Goal: Information Seeking & Learning: Learn about a topic

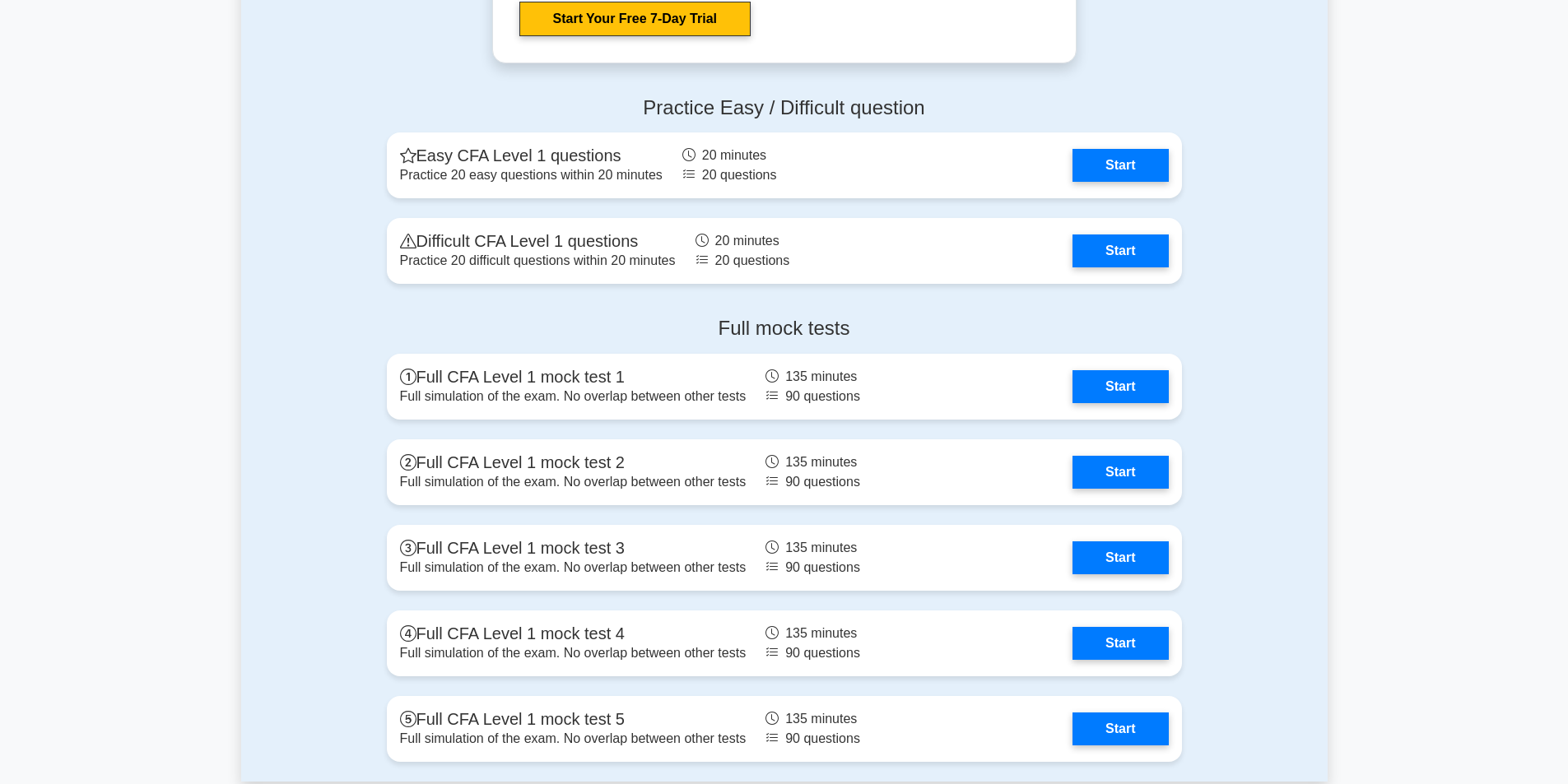
scroll to position [2138, 0]
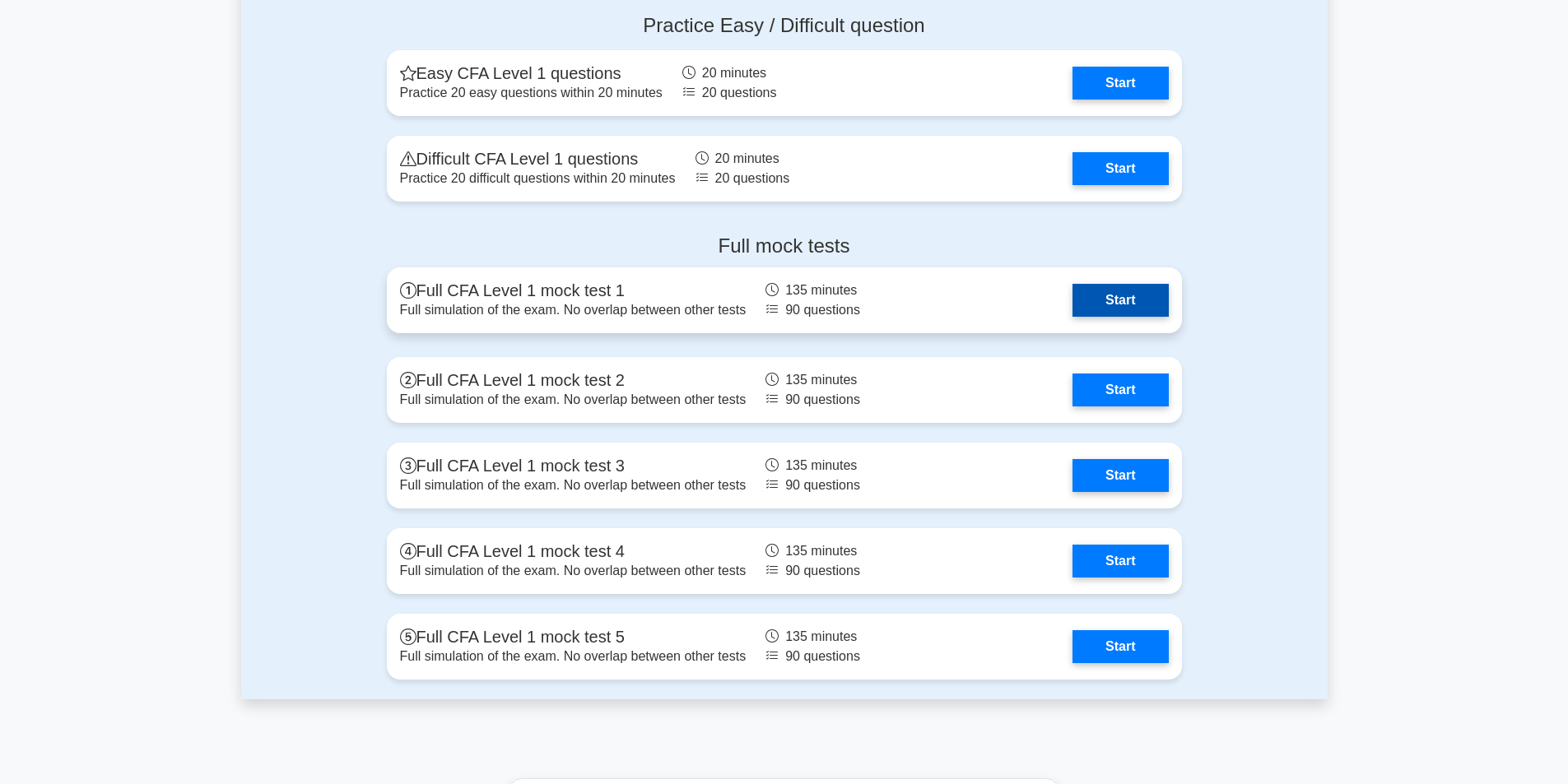
click at [1118, 292] on link "Start" at bounding box center [1120, 300] width 95 height 33
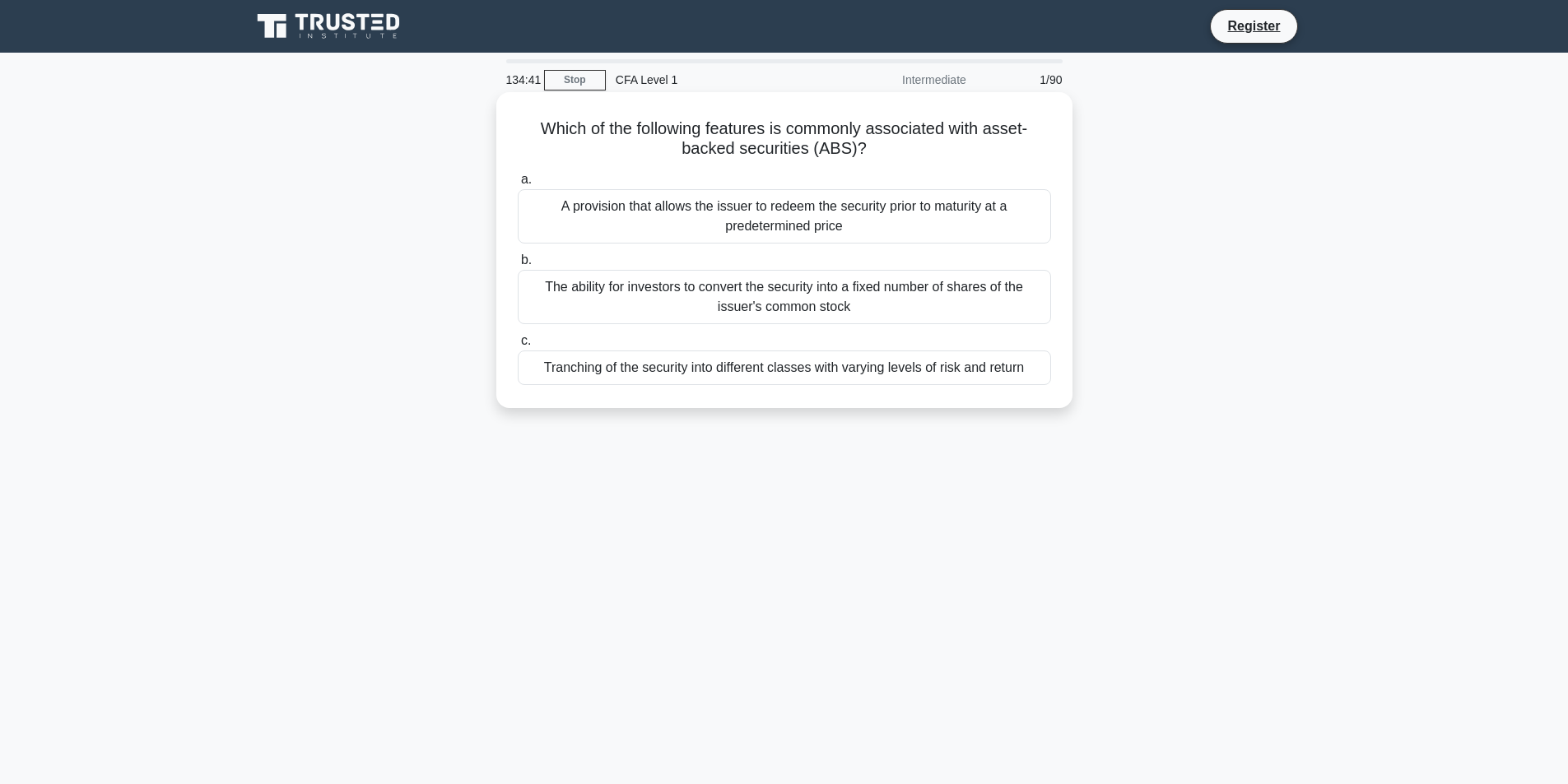
click at [746, 375] on div "Tranching of the security into different classes with varying levels of risk an…" at bounding box center [784, 368] width 534 height 35
click at [518, 346] on input "c. Tranching of the security into different classes with varying levels of risk…" at bounding box center [518, 340] width 0 height 11
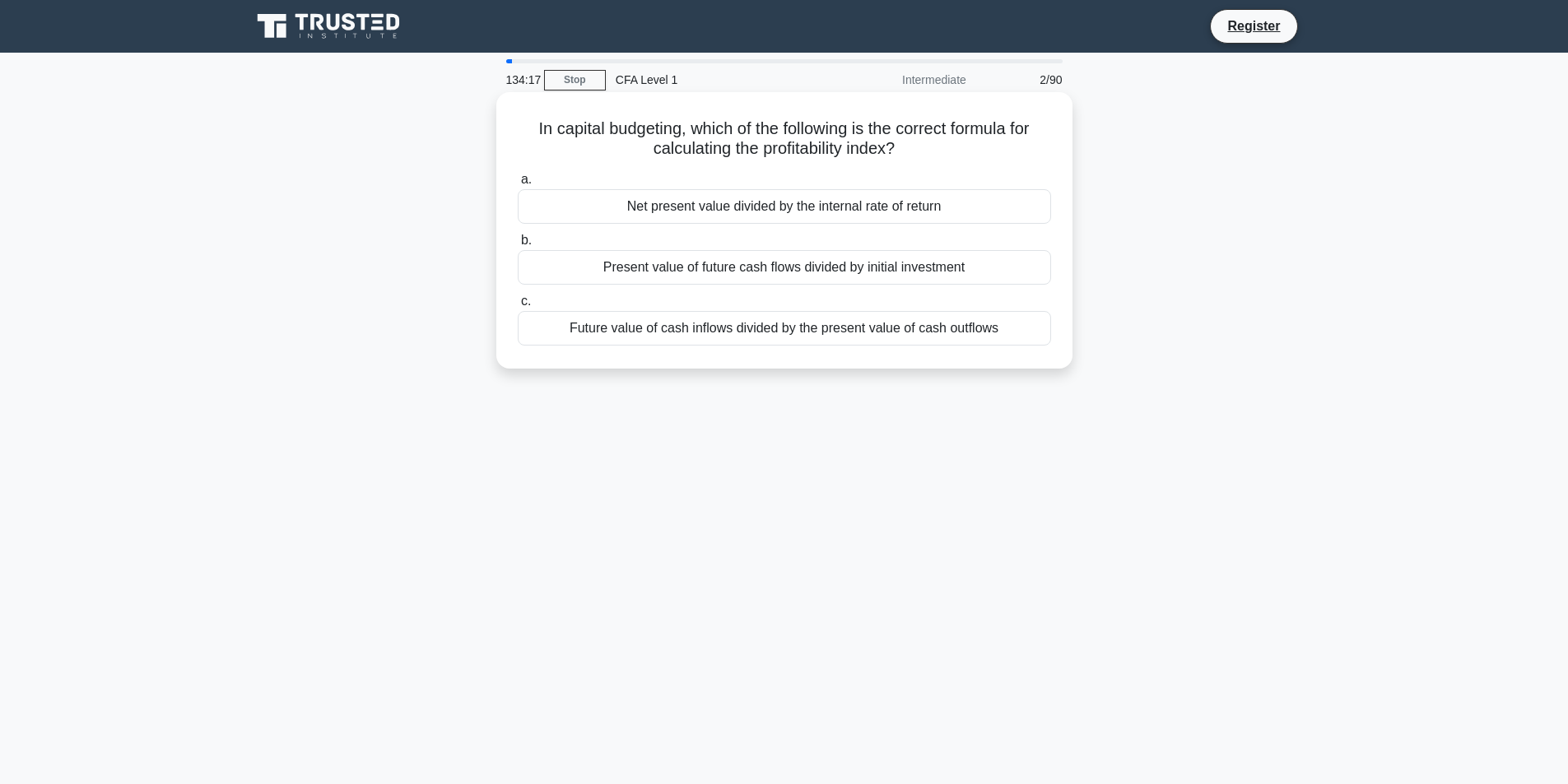
click at [911, 275] on div "Present value of future cash flows divided by initial investment" at bounding box center [784, 267] width 534 height 35
click at [518, 246] on input "b. Present value of future cash flows divided by initial investment" at bounding box center [518, 240] width 0 height 11
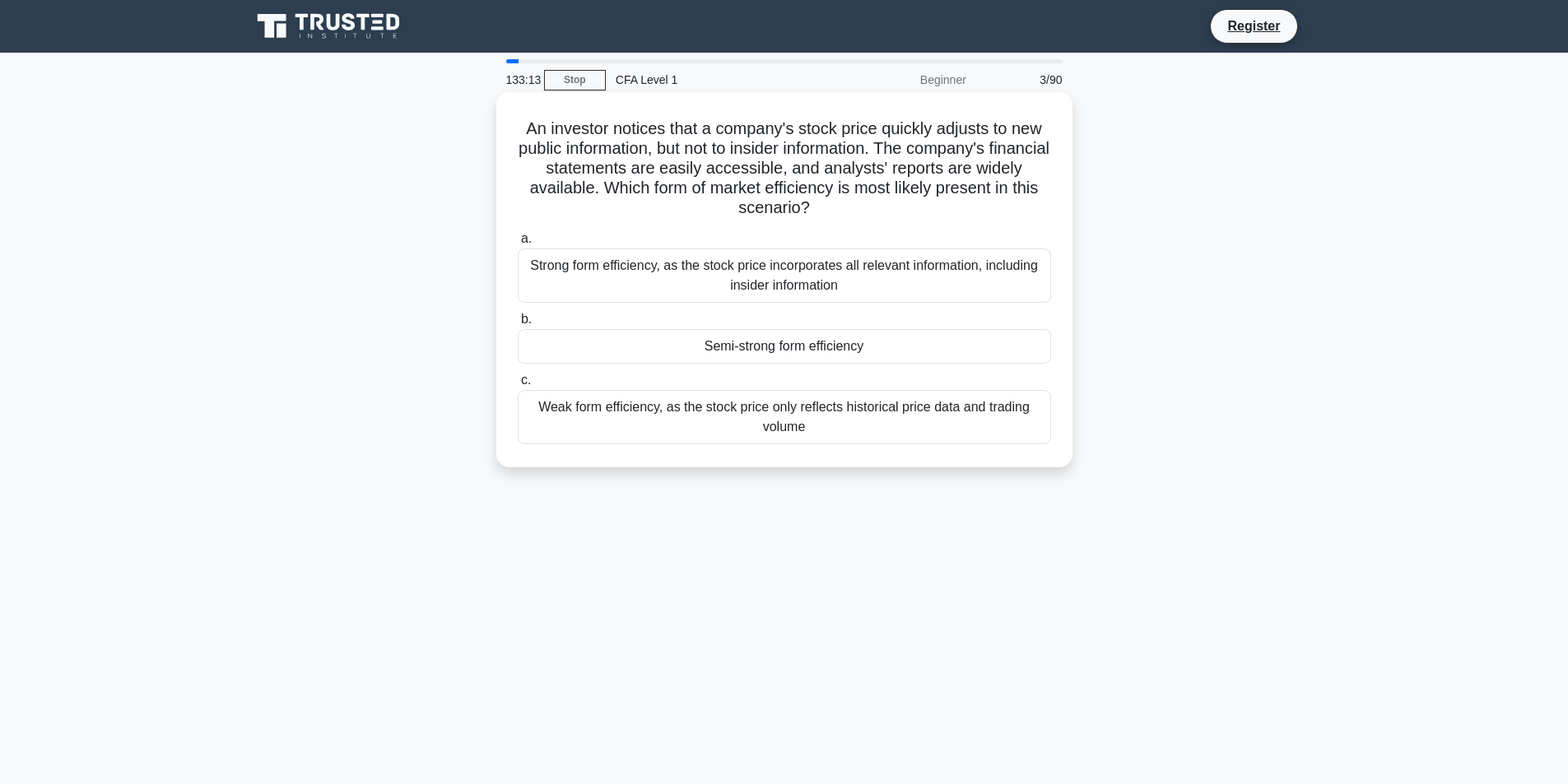
click at [817, 341] on div "Semi-strong form efficiency" at bounding box center [784, 347] width 534 height 35
click at [518, 324] on input "b. Semi-strong form efficiency" at bounding box center [518, 319] width 0 height 11
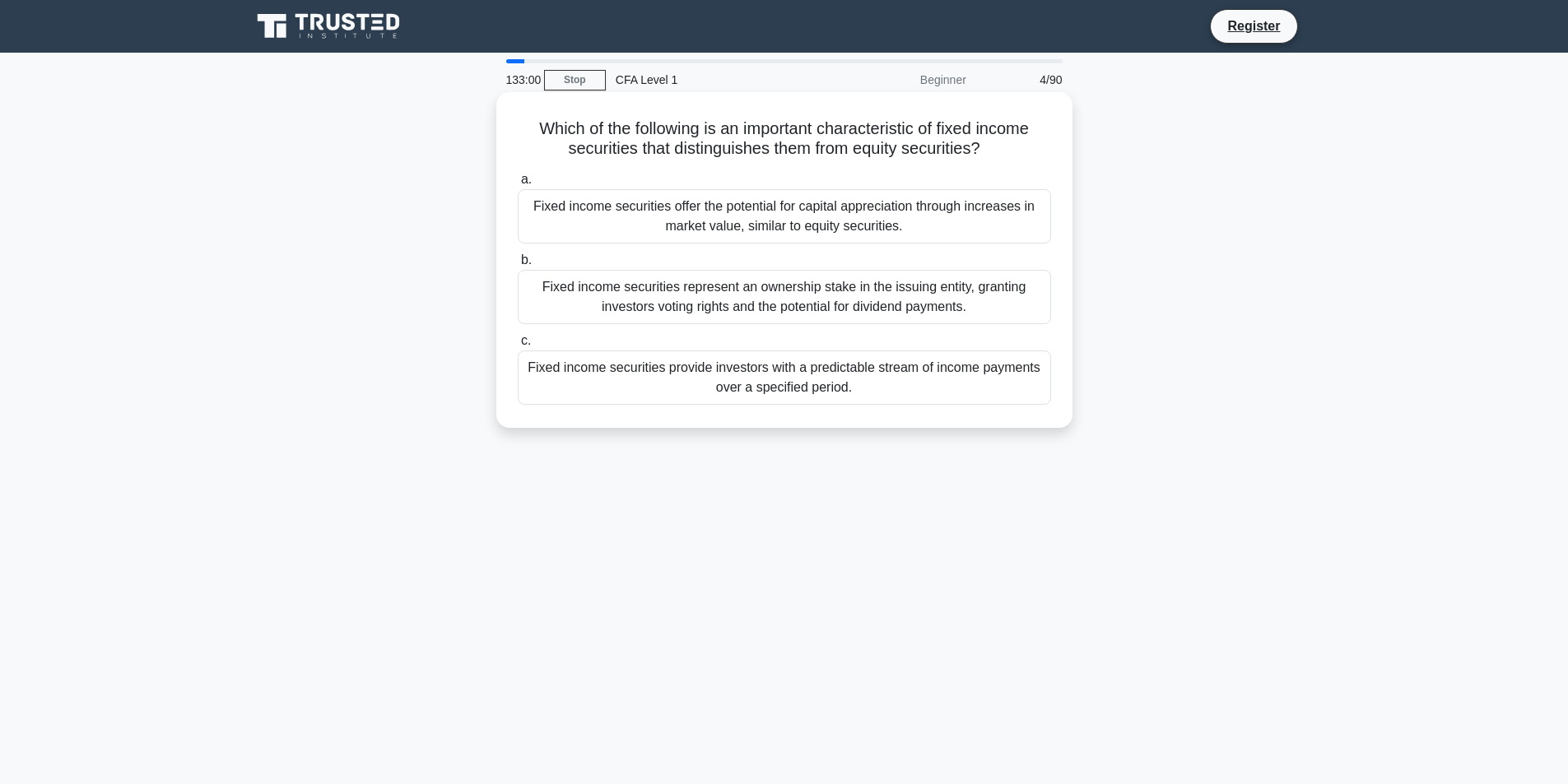
click at [807, 381] on div "Fixed income securities provide investors with a predictable stream of income p…" at bounding box center [784, 378] width 534 height 54
click at [518, 346] on input "c. Fixed income securities provide investors with a predictable stream of incom…" at bounding box center [518, 340] width 0 height 11
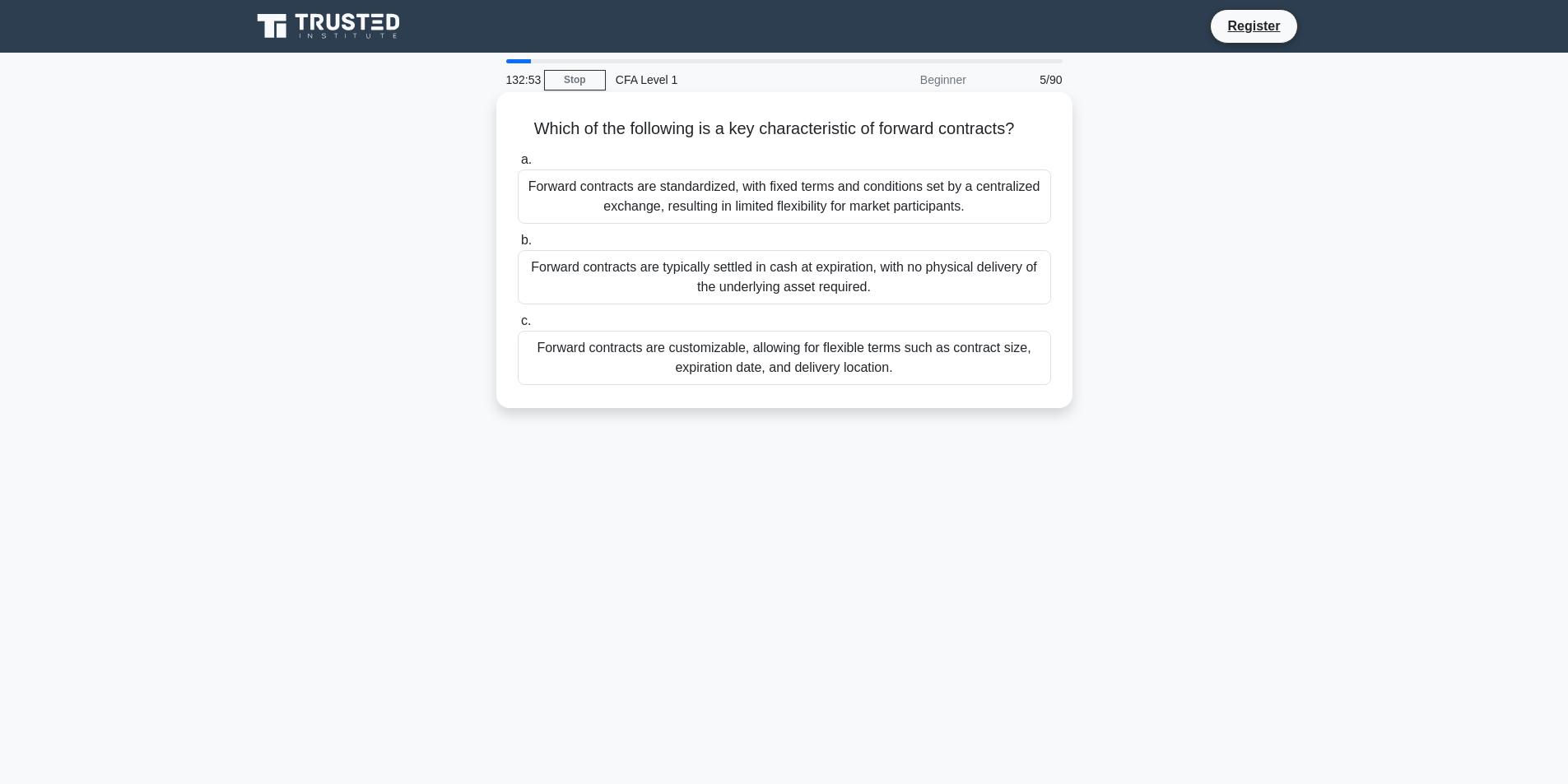
click at [806, 369] on div "Forward contracts are customizable, allowing for flexible terms such as contrac…" at bounding box center [784, 358] width 534 height 54
click at [518, 326] on input "c. Forward contracts are customizable, allowing for flexible terms such as cont…" at bounding box center [518, 321] width 0 height 11
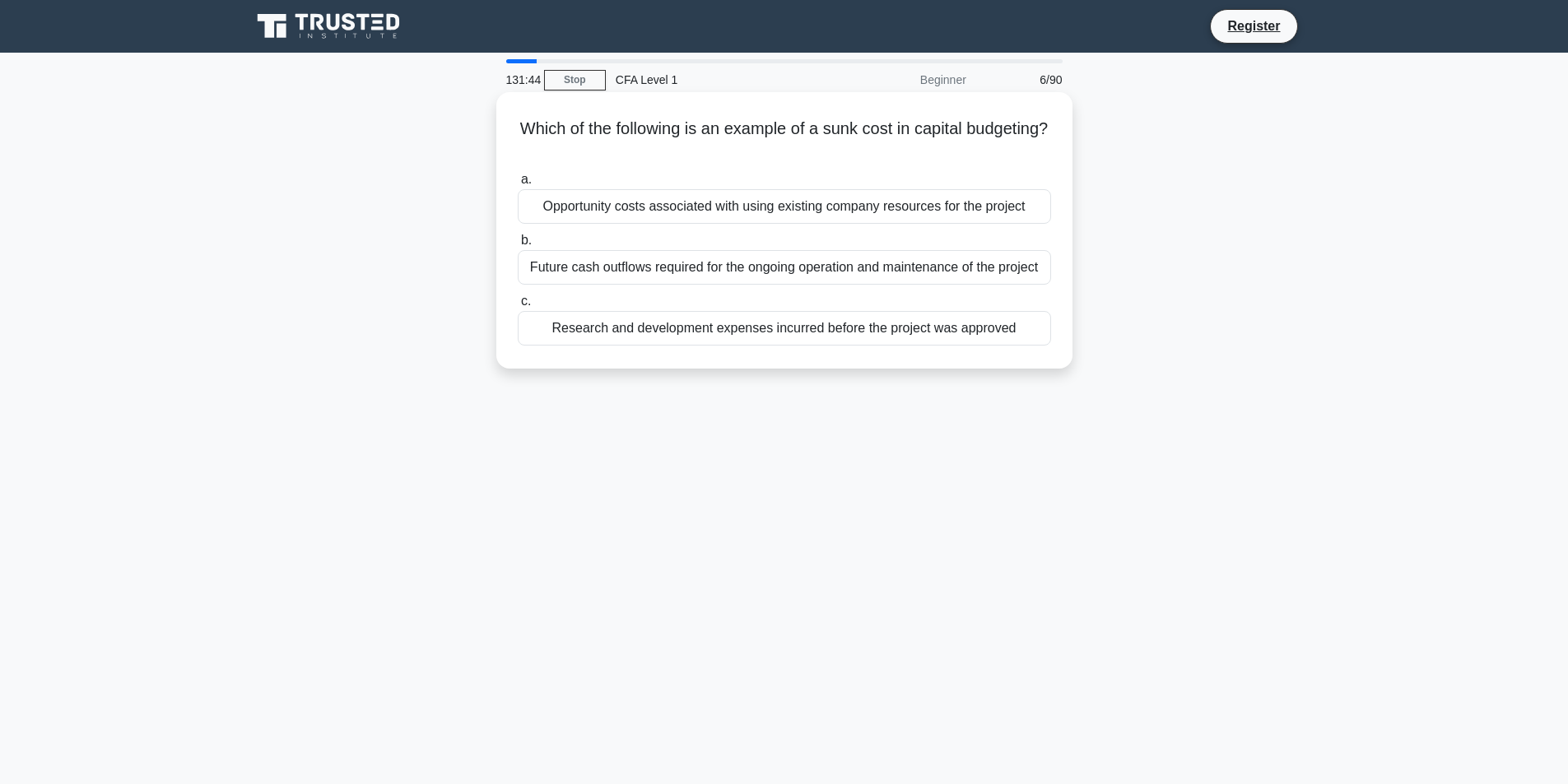
click at [878, 324] on div "Research and development expenses incurred before the project was approved" at bounding box center [784, 328] width 534 height 35
click at [518, 307] on input "c. Research and development expenses incurred before the project was approved" at bounding box center [518, 301] width 0 height 11
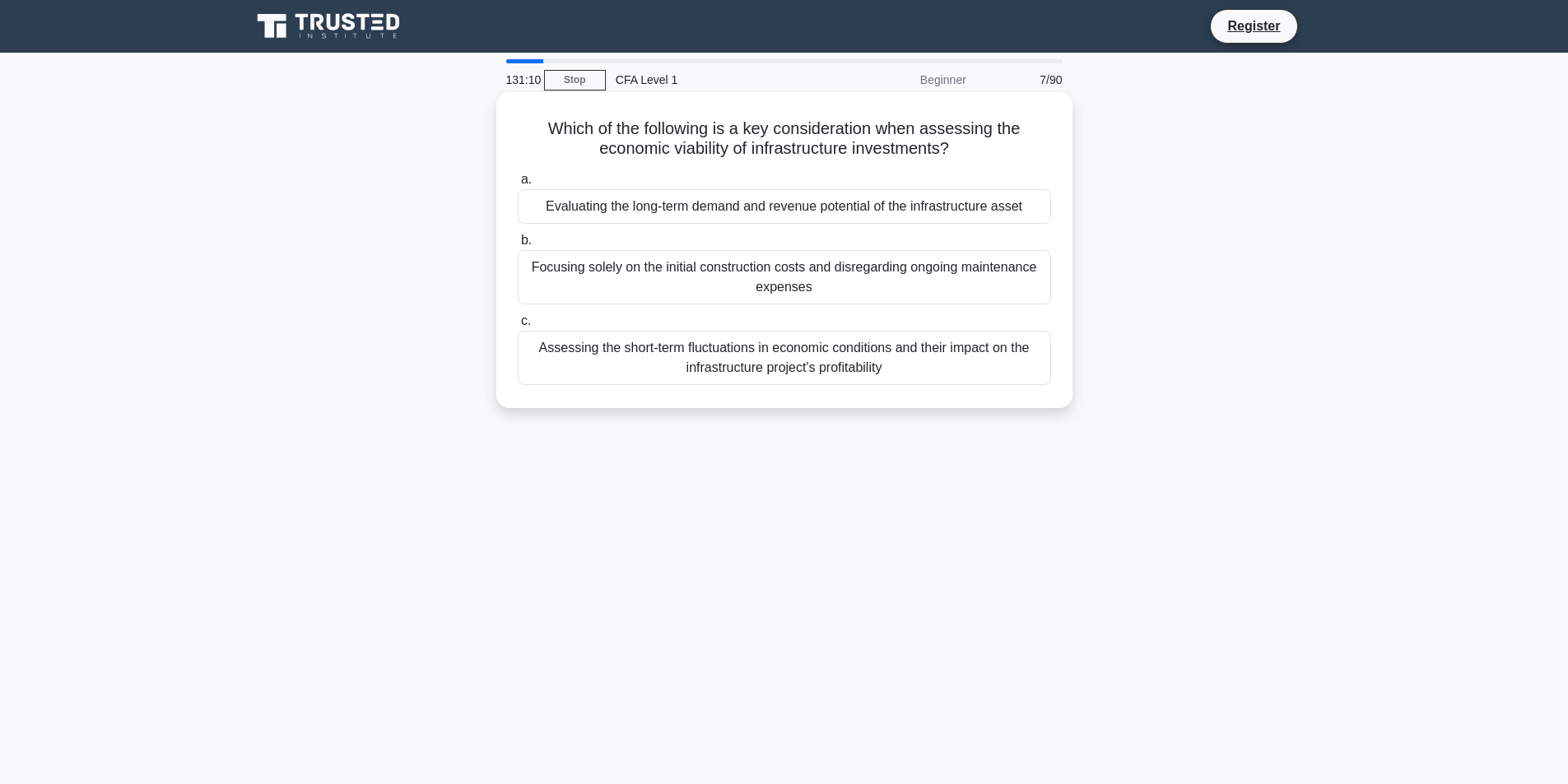
click at [927, 209] on div "Evaluating the long-term demand and revenue potential of the infrastructure ass…" at bounding box center [784, 207] width 534 height 35
click at [518, 185] on input "a. Evaluating the long-term demand and revenue potential of the infrastructure …" at bounding box center [518, 179] width 0 height 11
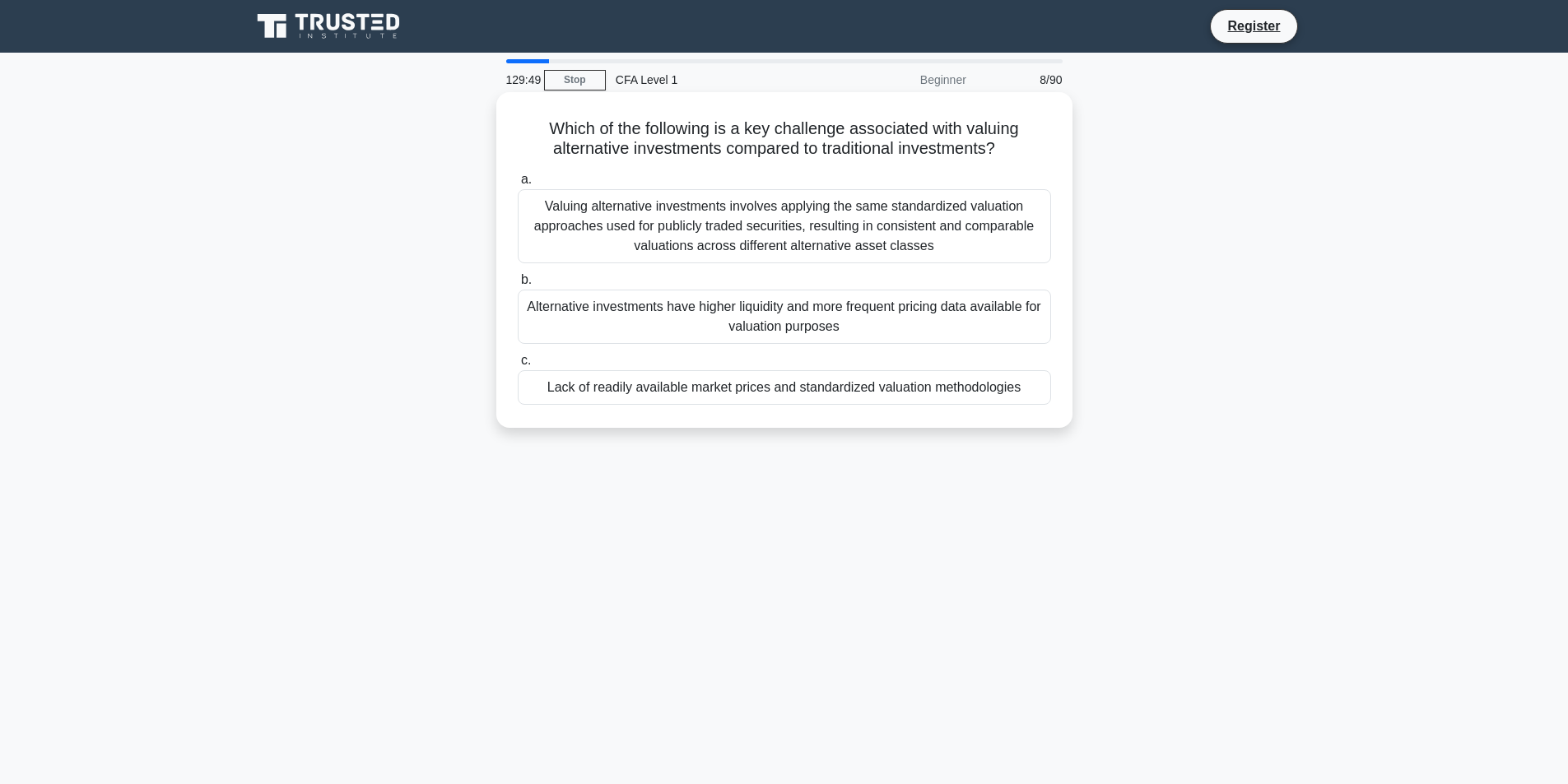
click at [988, 380] on div "Lack of readily available market prices and standardized valuation methodologies" at bounding box center [784, 388] width 534 height 35
click at [518, 366] on input "c. Lack of readily available market prices and standardized valuation methodolo…" at bounding box center [518, 360] width 0 height 11
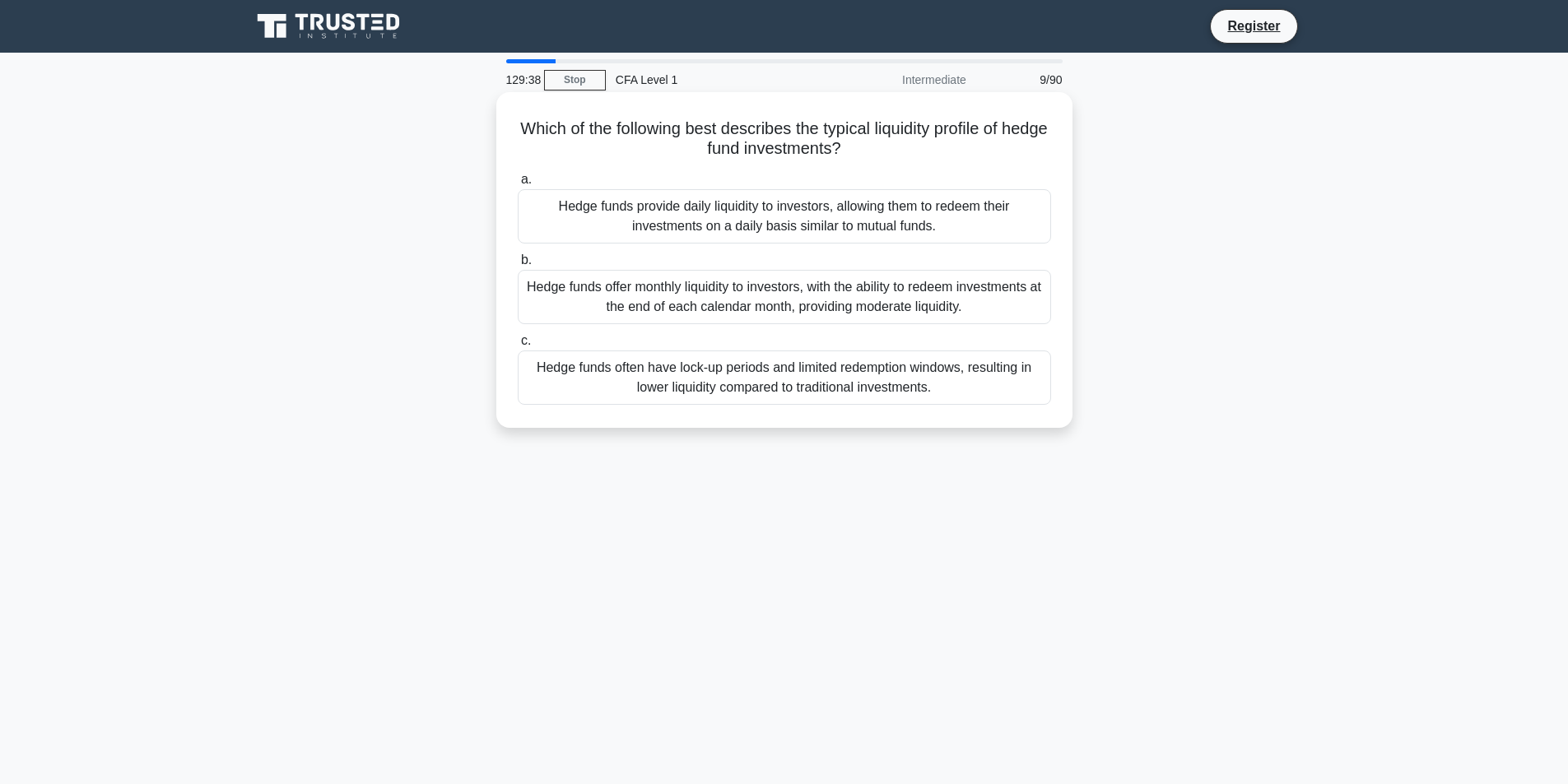
click at [931, 378] on div "Hedge funds often have lock-up periods and limited redemption windows, resultin…" at bounding box center [784, 378] width 534 height 54
click at [518, 346] on input "c. Hedge funds often have lock-up periods and limited redemption windows, resul…" at bounding box center [518, 340] width 0 height 11
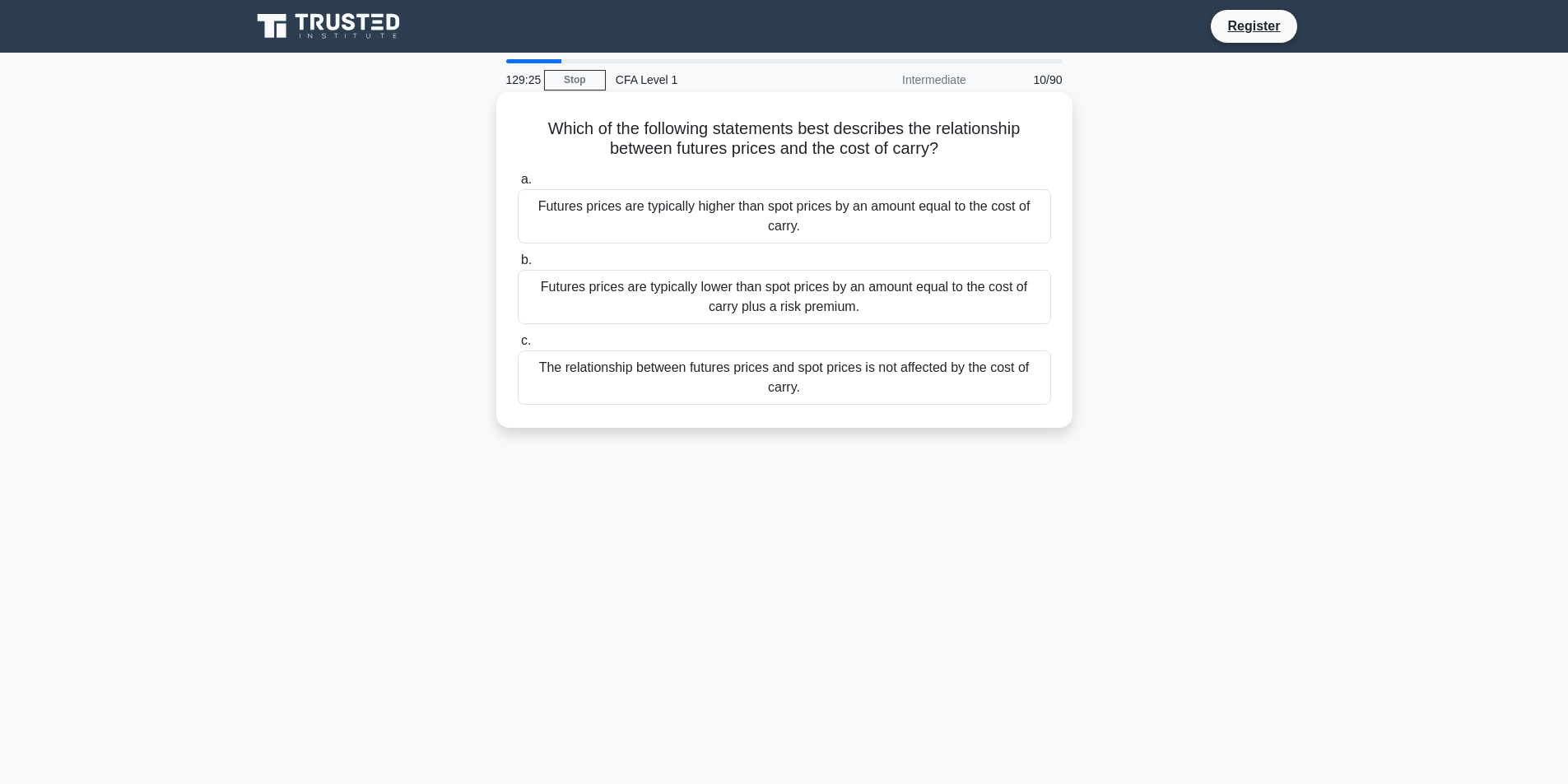
click at [924, 222] on div "Futures prices are typically higher than spot prices by an amount equal to the …" at bounding box center [784, 217] width 534 height 54
click at [518, 185] on input "a. Futures prices are typically higher than spot prices by an amount equal to t…" at bounding box center [518, 179] width 0 height 11
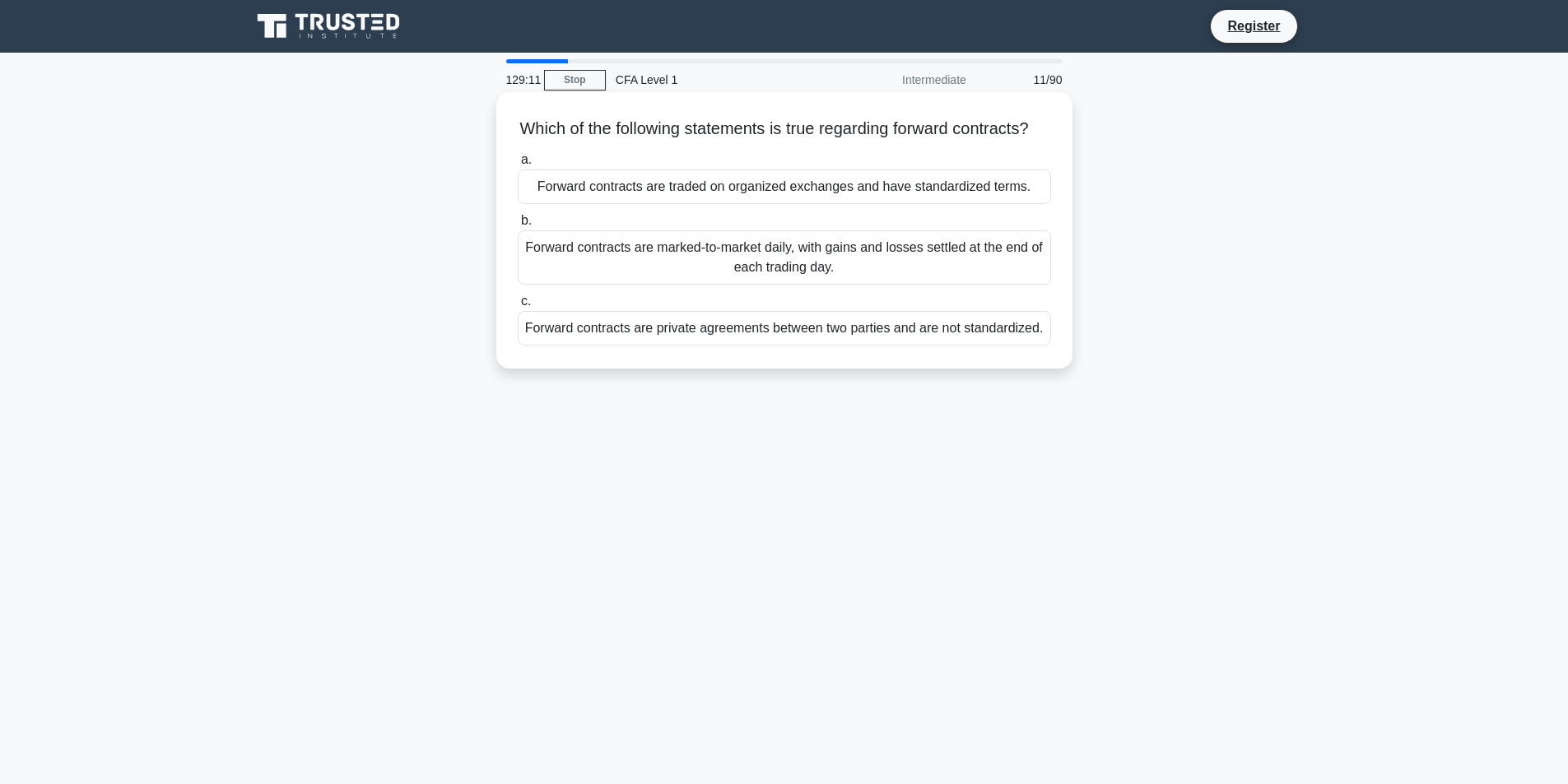
click at [928, 346] on div "Forward contracts are private agreements between two parties and are not standa…" at bounding box center [784, 328] width 534 height 35
click at [518, 307] on input "c. Forward contracts are private agreements between two parties and are not sta…" at bounding box center [518, 301] width 0 height 11
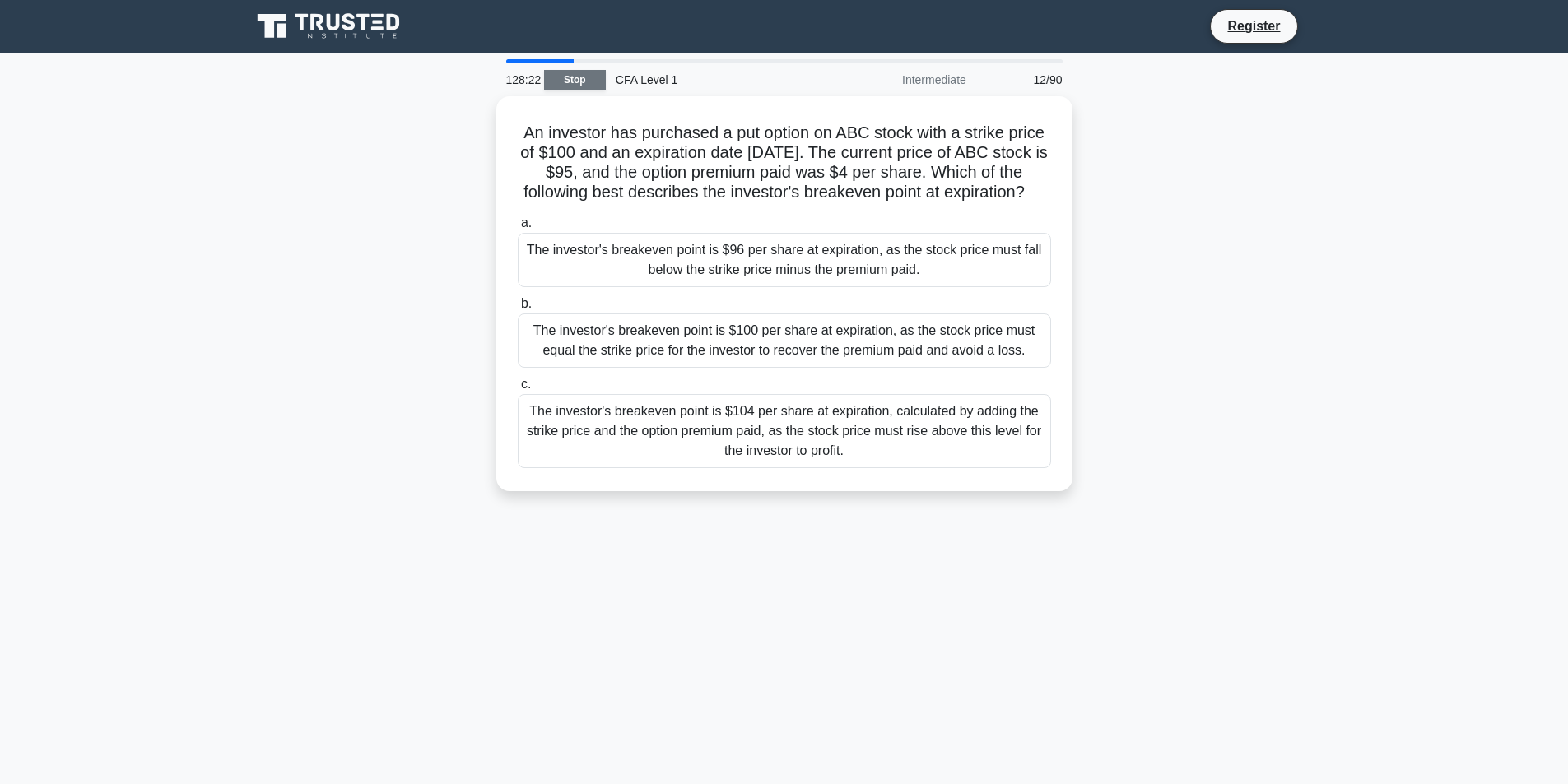
click at [555, 83] on link "Stop" at bounding box center [575, 80] width 61 height 20
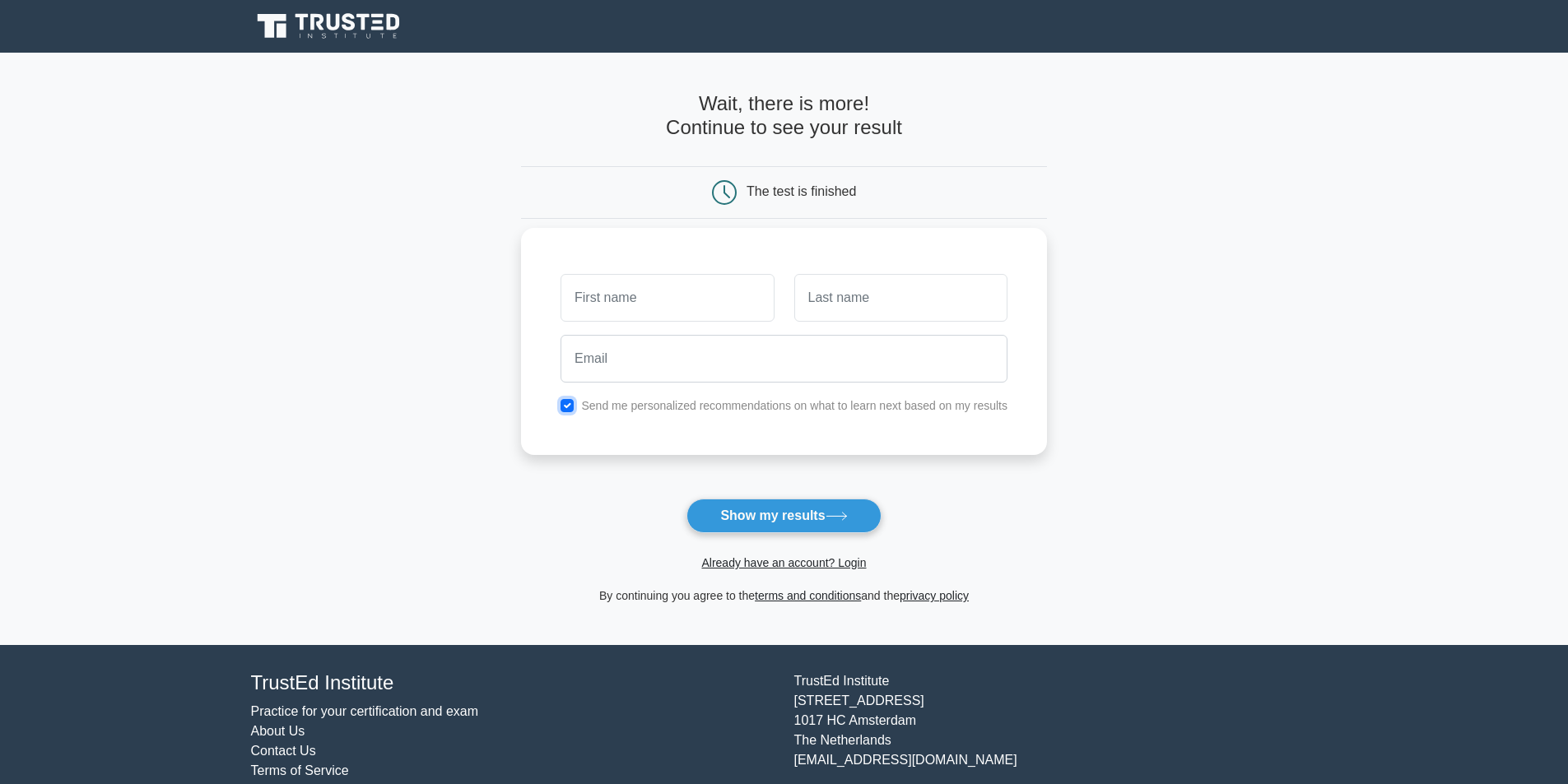
click at [562, 409] on input "checkbox" at bounding box center [568, 406] width 14 height 14
checkbox input "false"
click at [776, 560] on link "Already have an account? Login" at bounding box center [783, 562] width 164 height 14
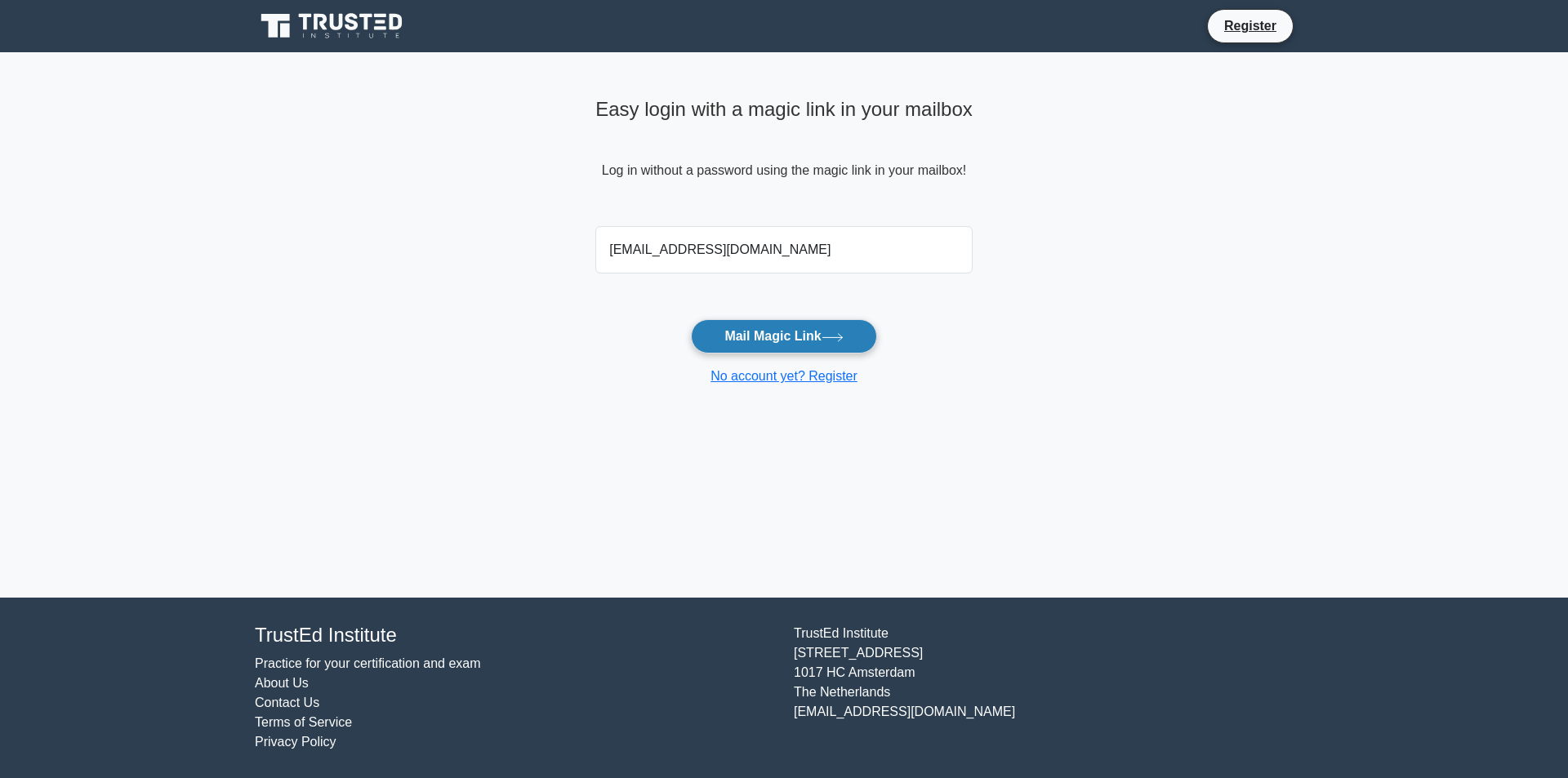
type input "paishruti23@gmail.com"
click at [836, 343] on button "Mail Magic Link" at bounding box center [783, 336] width 185 height 35
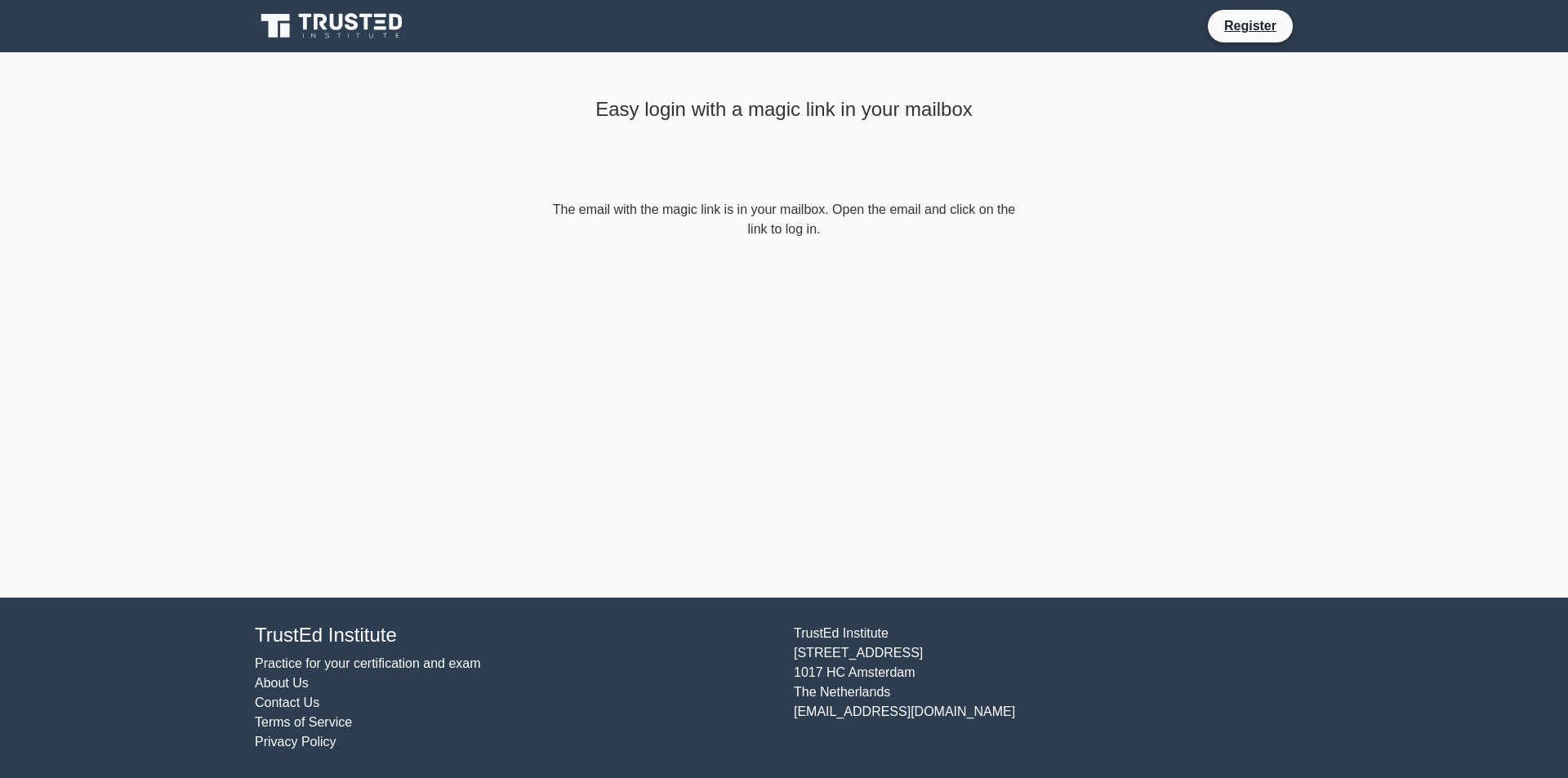
click at [868, 258] on div "Easy login with a magic link in your mailbox The email with the magic link is i…" at bounding box center [784, 165] width 490 height 227
click at [594, 186] on div "Easy login with a magic link in your mailbox" at bounding box center [784, 146] width 471 height 109
click at [806, 104] on h4 "Easy login with a magic link in your mailbox" at bounding box center [784, 110] width 471 height 24
click at [344, 40] on icon at bounding box center [333, 26] width 157 height 31
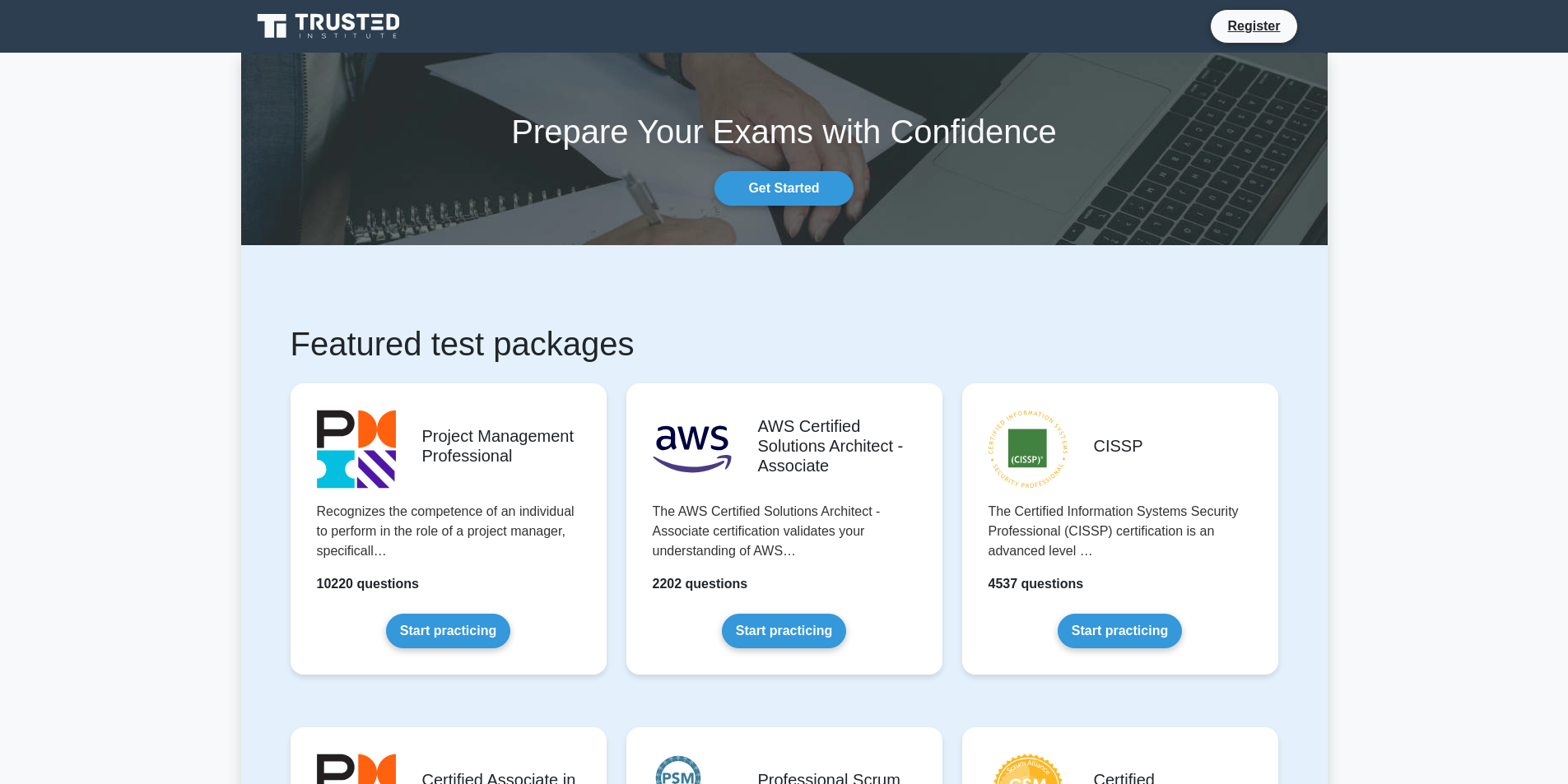
click at [370, 24] on icon at bounding box center [330, 26] width 158 height 31
click at [778, 190] on link "Get Started" at bounding box center [784, 188] width 138 height 35
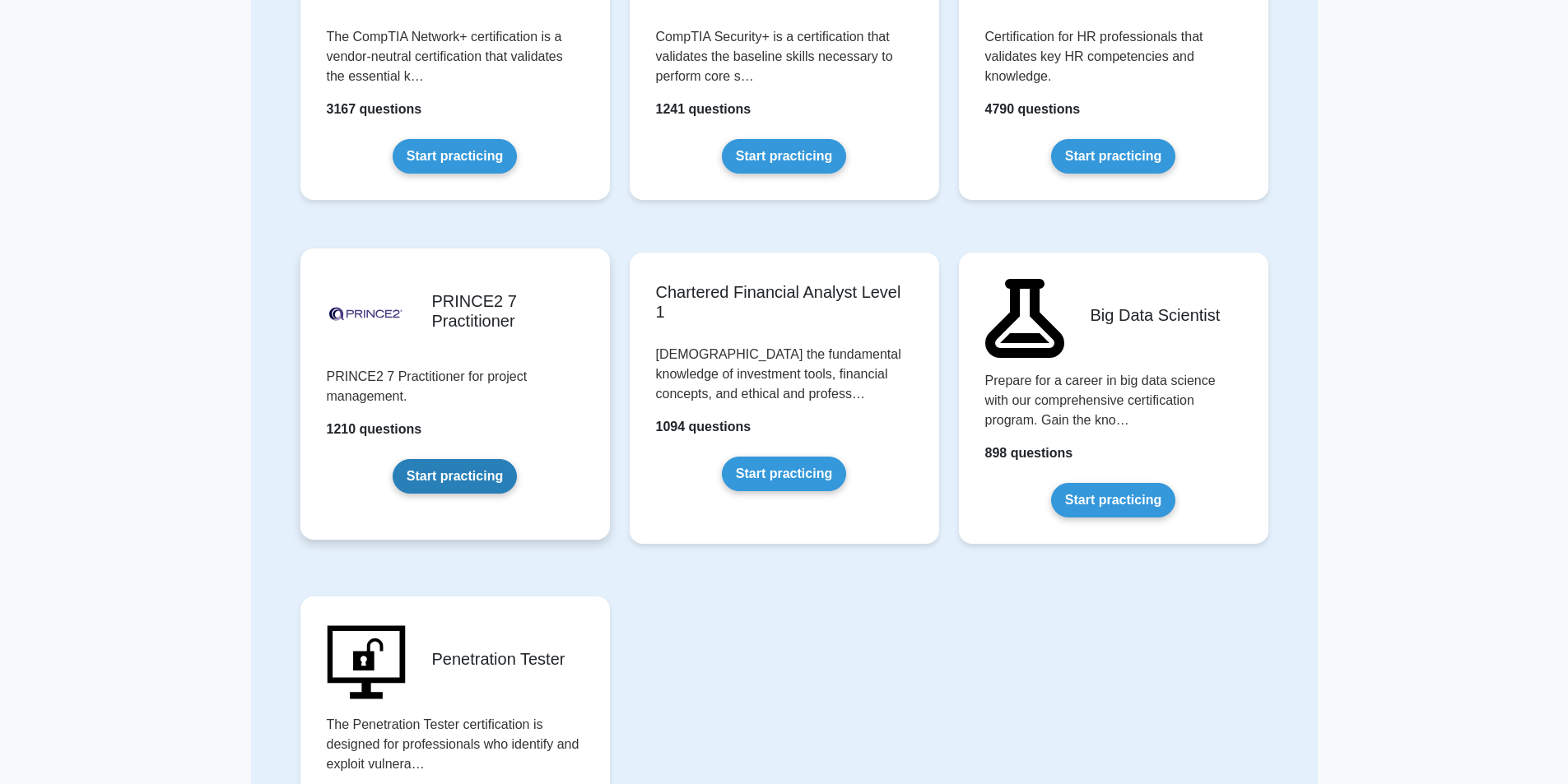
scroll to position [3032, 0]
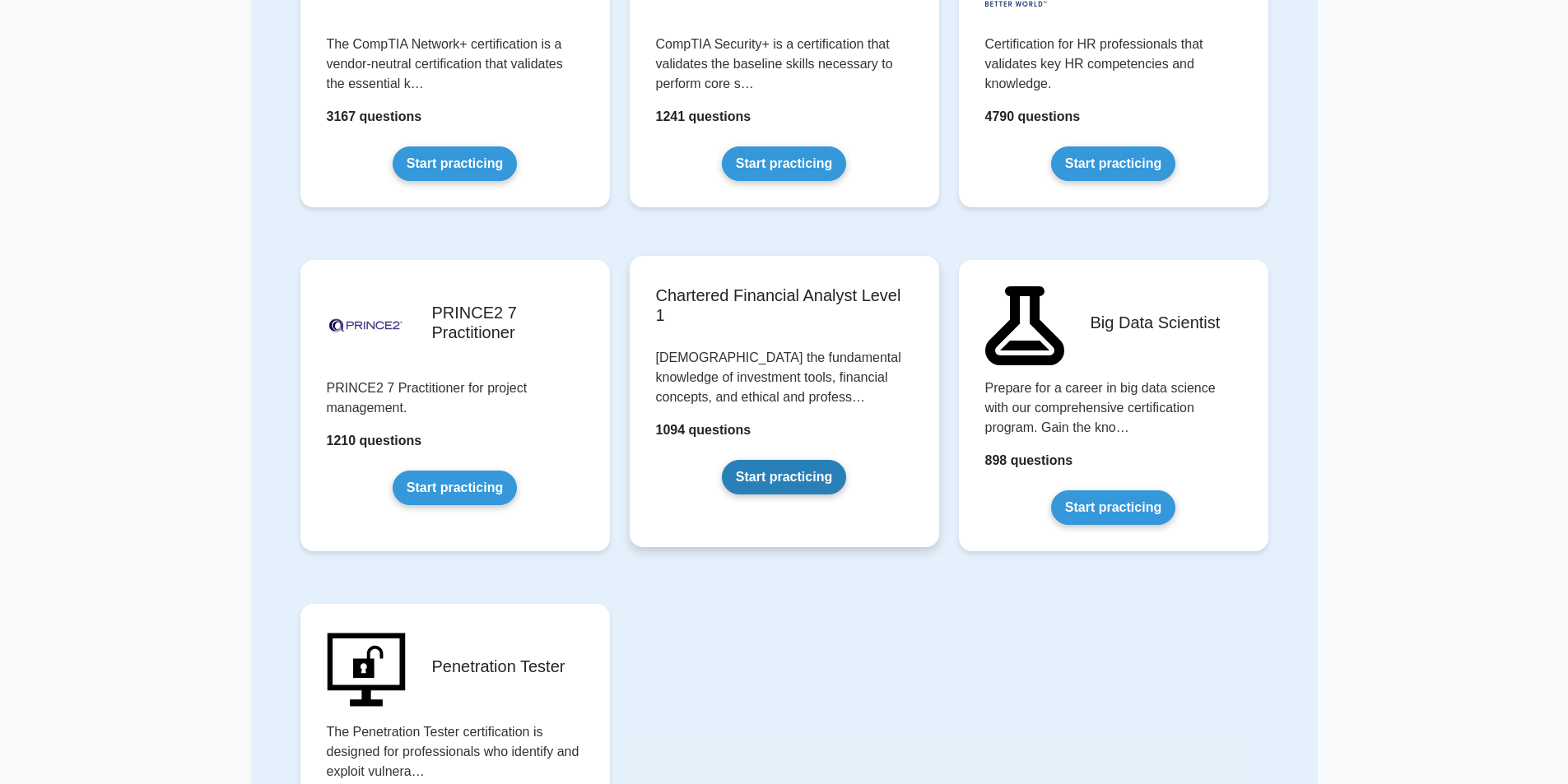
click at [766, 471] on link "Start practicing" at bounding box center [784, 477] width 124 height 35
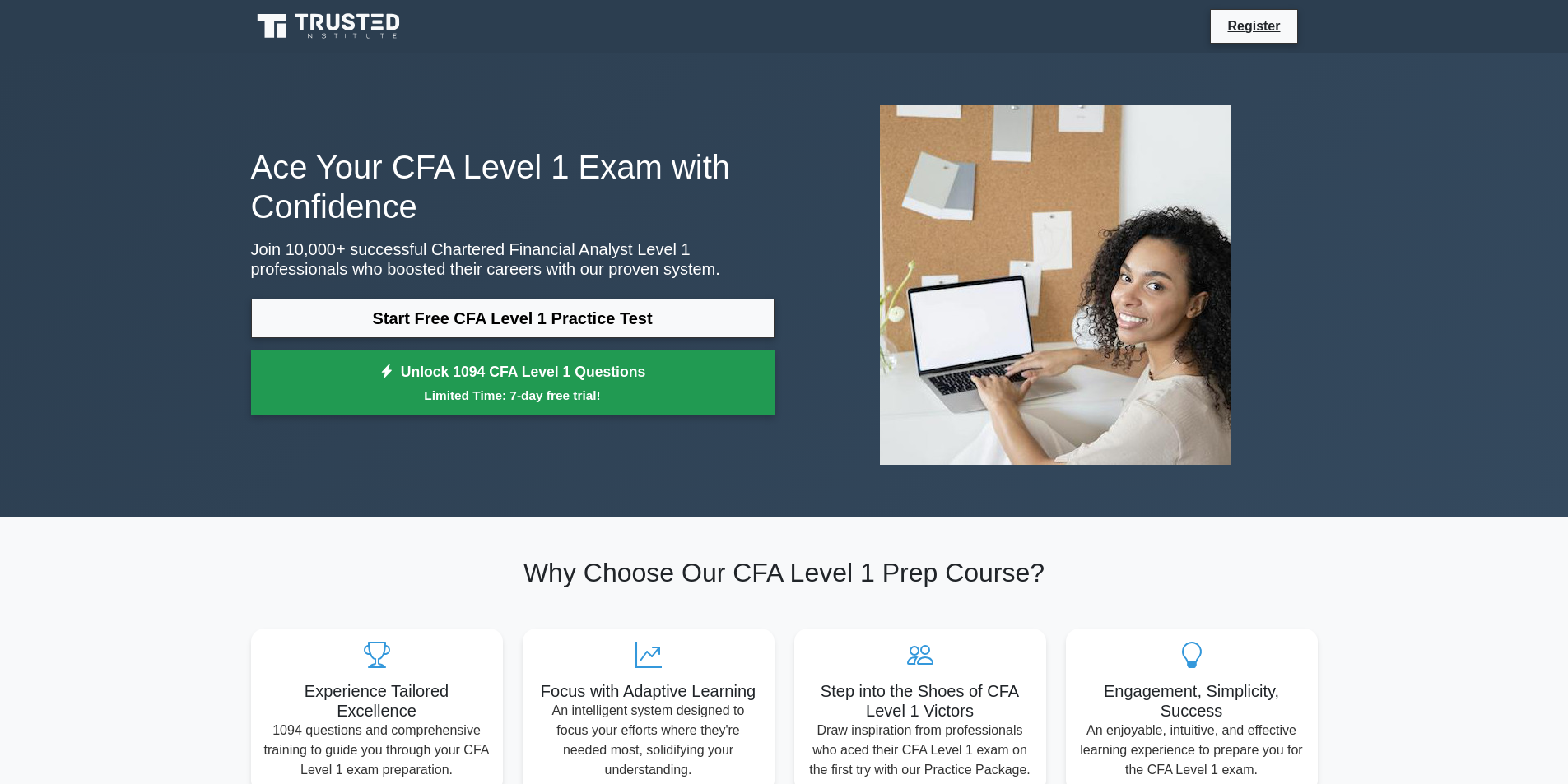
click at [572, 400] on small "Limited Time: 7-day free trial!" at bounding box center [512, 394] width 482 height 18
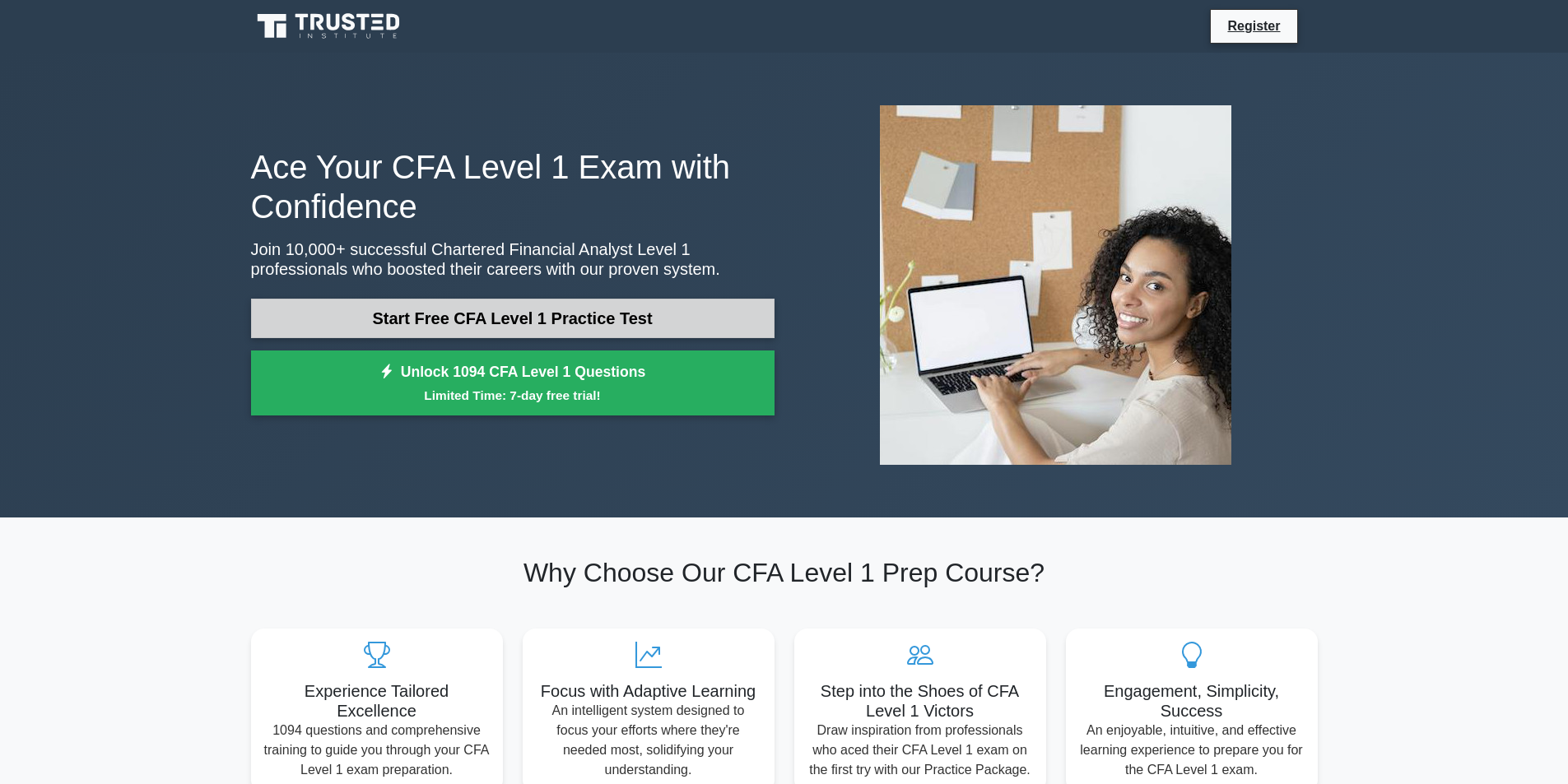
click at [461, 321] on link "Start Free CFA Level 1 Practice Test" at bounding box center [512, 318] width 523 height 40
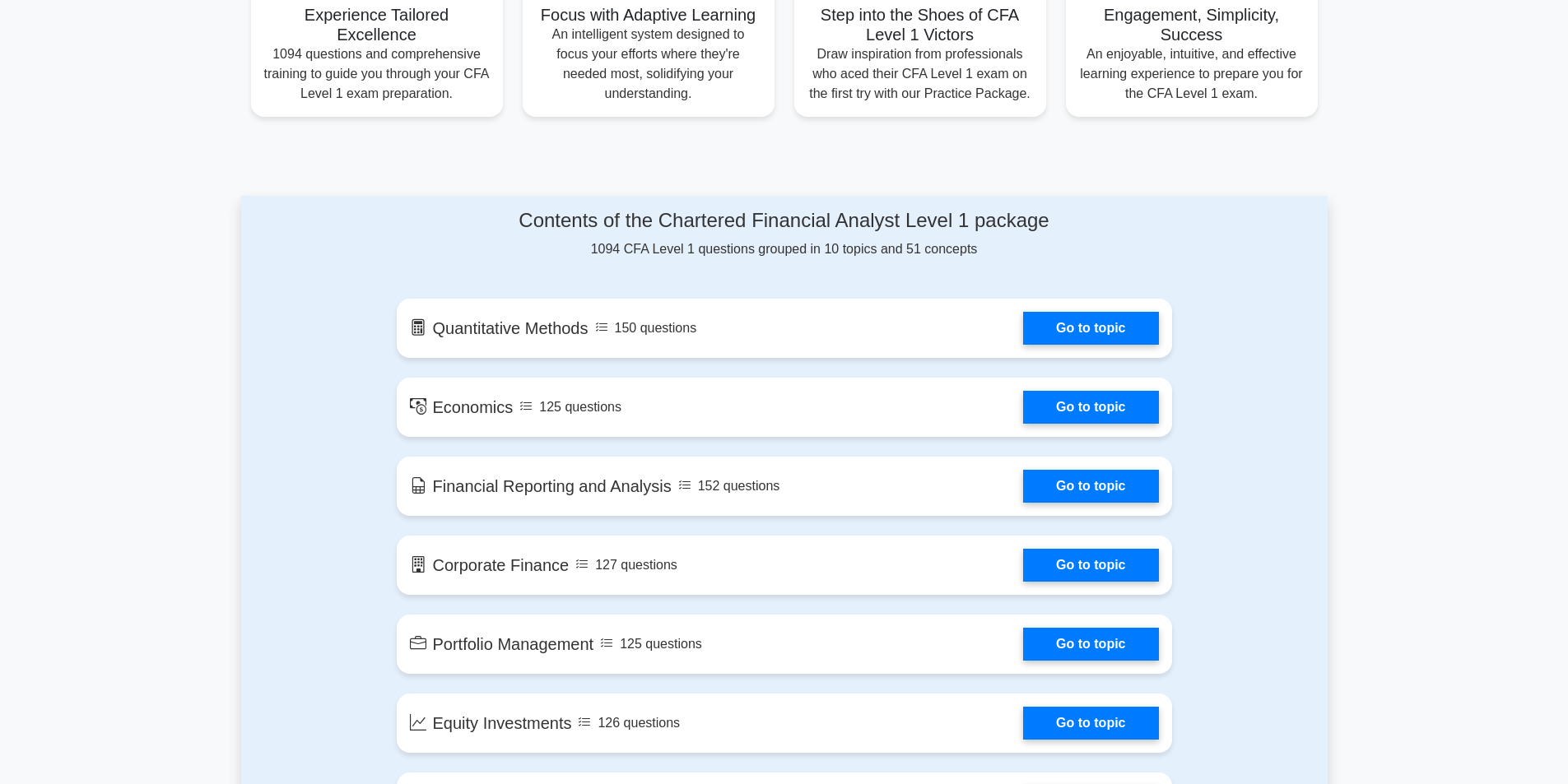
scroll to position [987, 0]
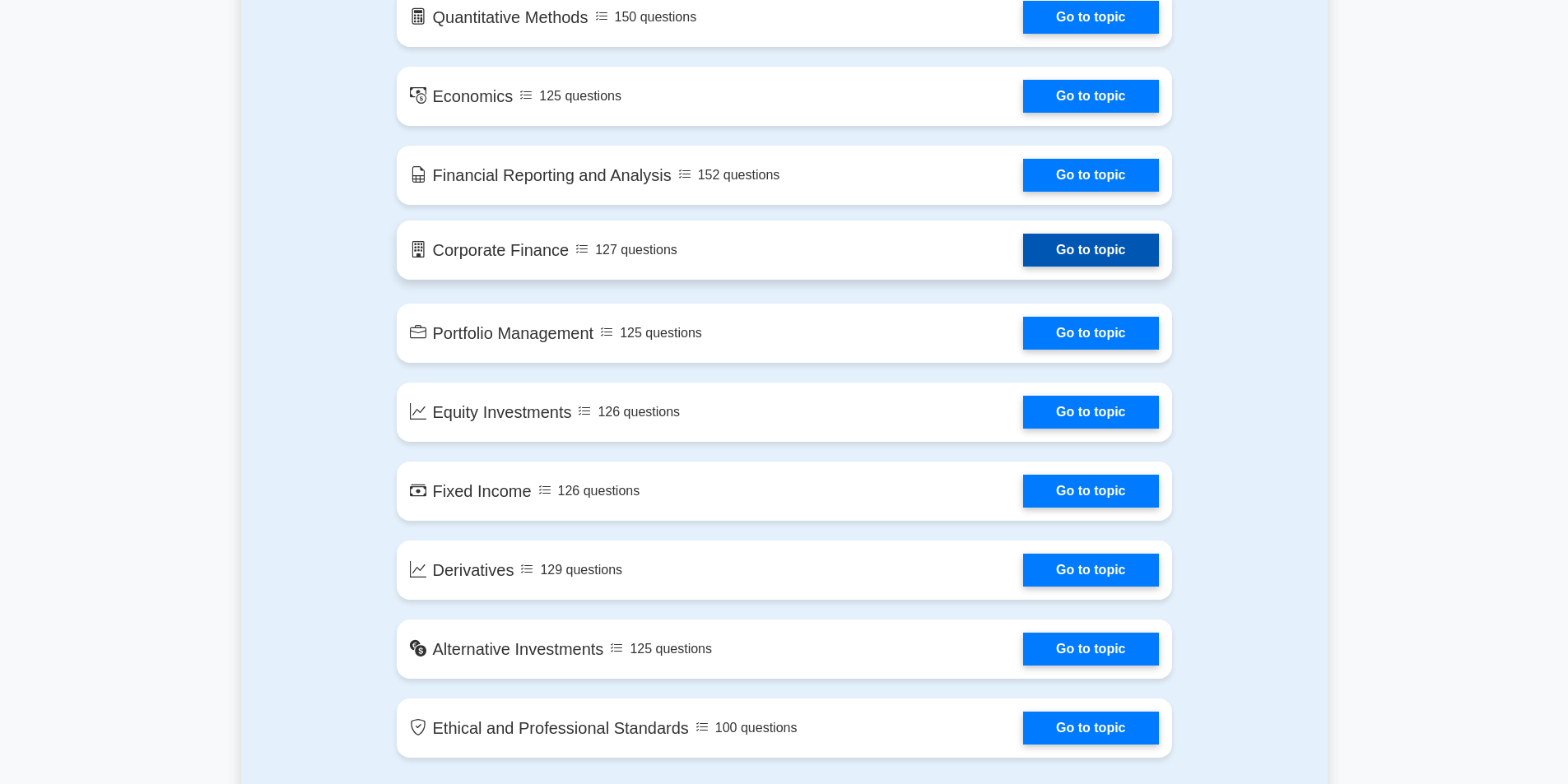
click at [1108, 257] on link "Go to topic" at bounding box center [1090, 250] width 135 height 33
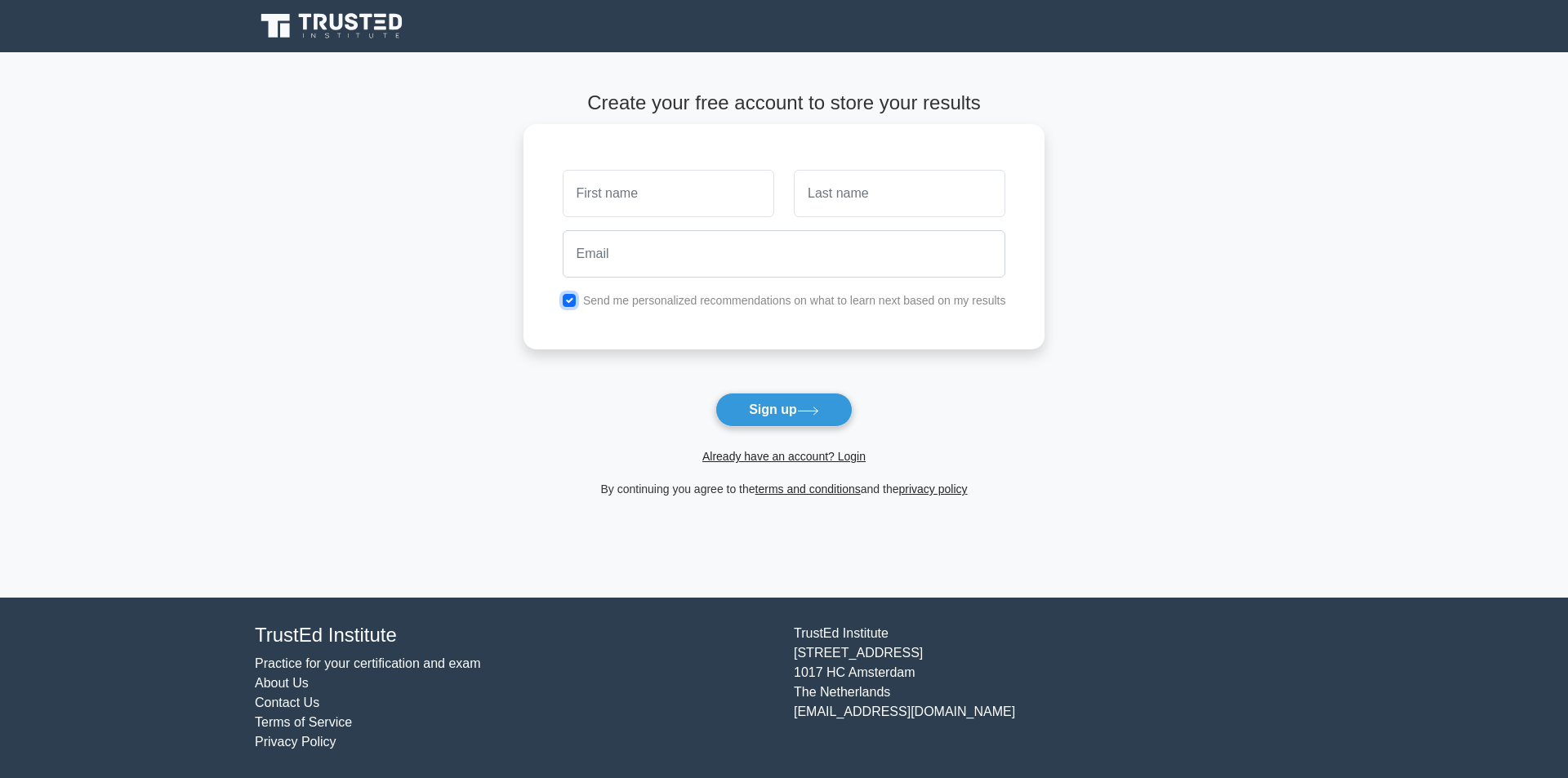
click at [573, 304] on input "checkbox" at bounding box center [569, 301] width 14 height 13
checkbox input "false"
click at [791, 452] on link "Already have an account? Login" at bounding box center [783, 457] width 163 height 13
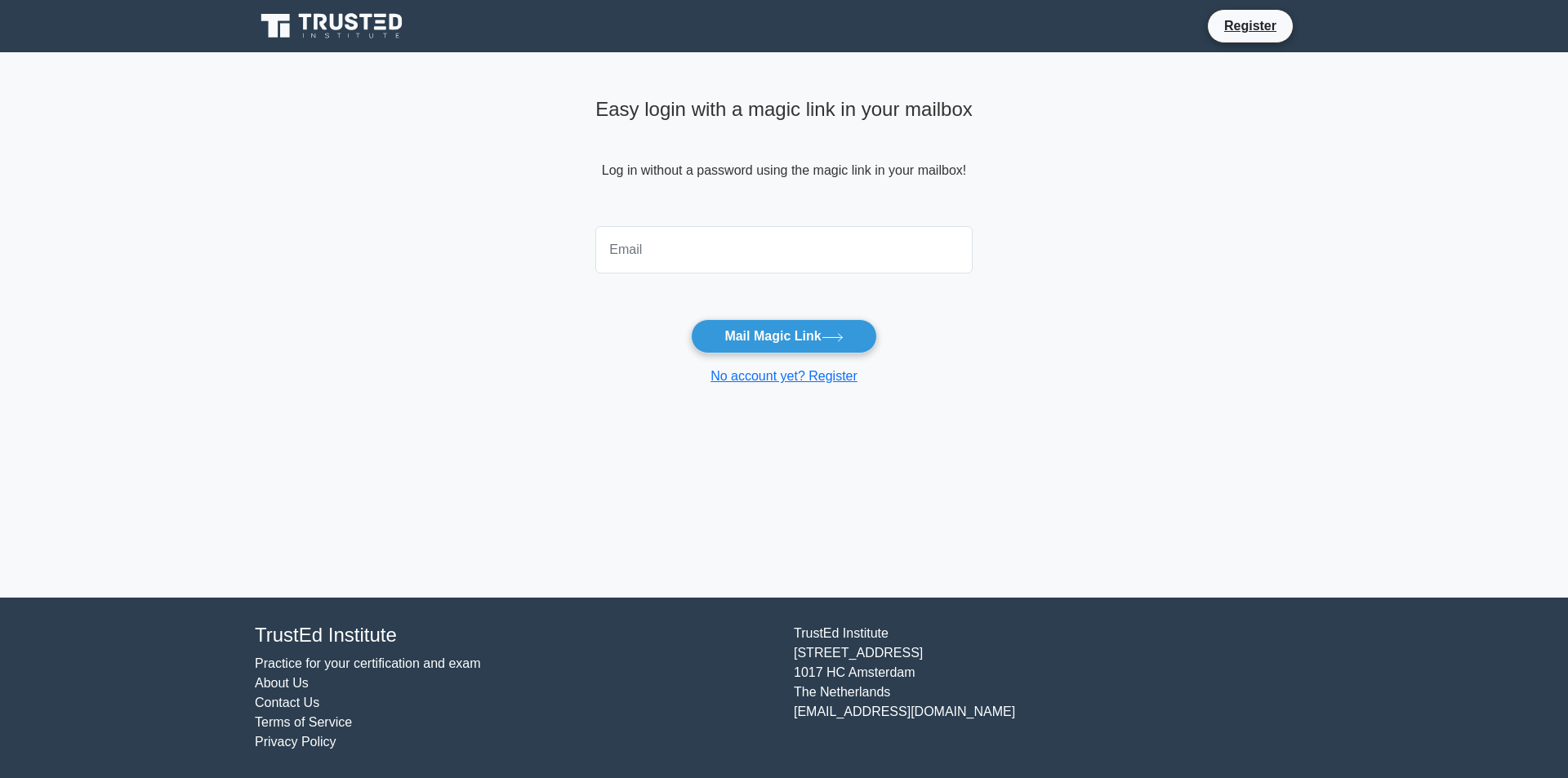
drag, startPoint x: 704, startPoint y: 170, endPoint x: 987, endPoint y: 173, distance: 283.0
click at [983, 173] on div "Easy login with a magic link in your mailbox Log in without a password using th…" at bounding box center [783, 238] width 396 height 373
click at [983, 222] on div at bounding box center [783, 250] width 396 height 61
click at [849, 242] on input "email" at bounding box center [783, 250] width 377 height 47
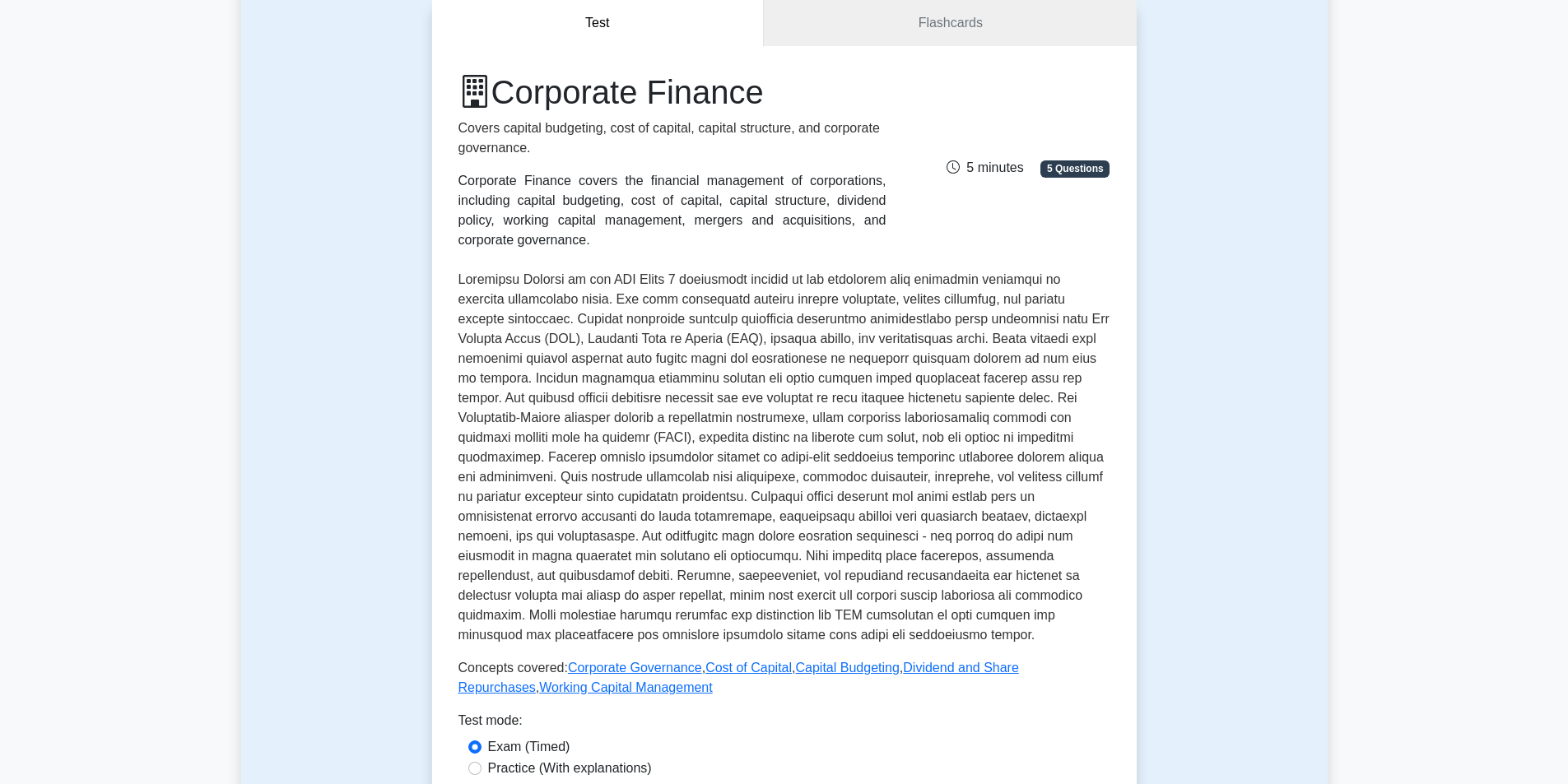
scroll to position [658, 0]
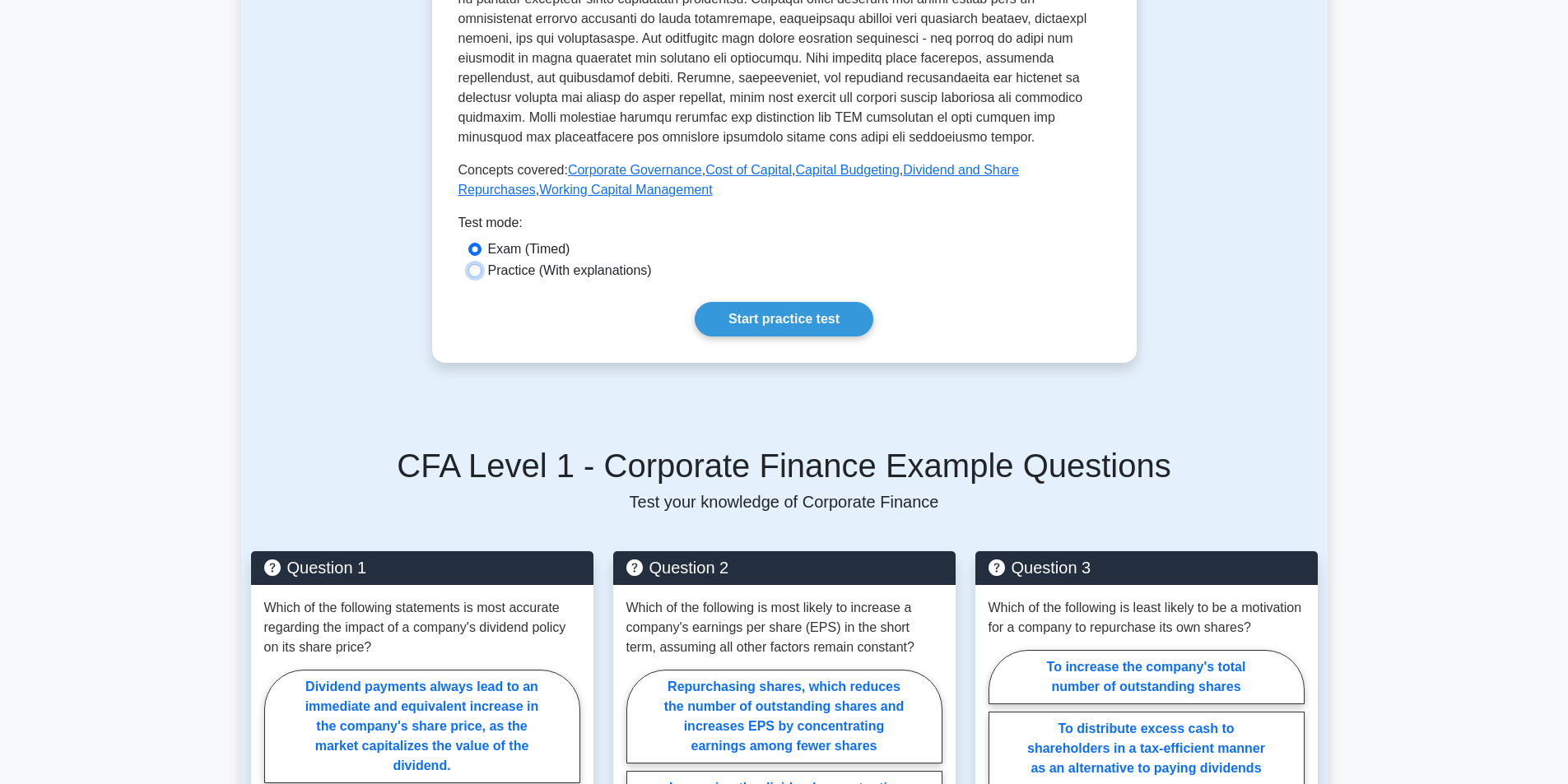
click at [473, 274] on input "Practice (With explanations)" at bounding box center [475, 271] width 14 height 14
radio input "true"
click at [788, 320] on link "Start practice test" at bounding box center [784, 320] width 179 height 35
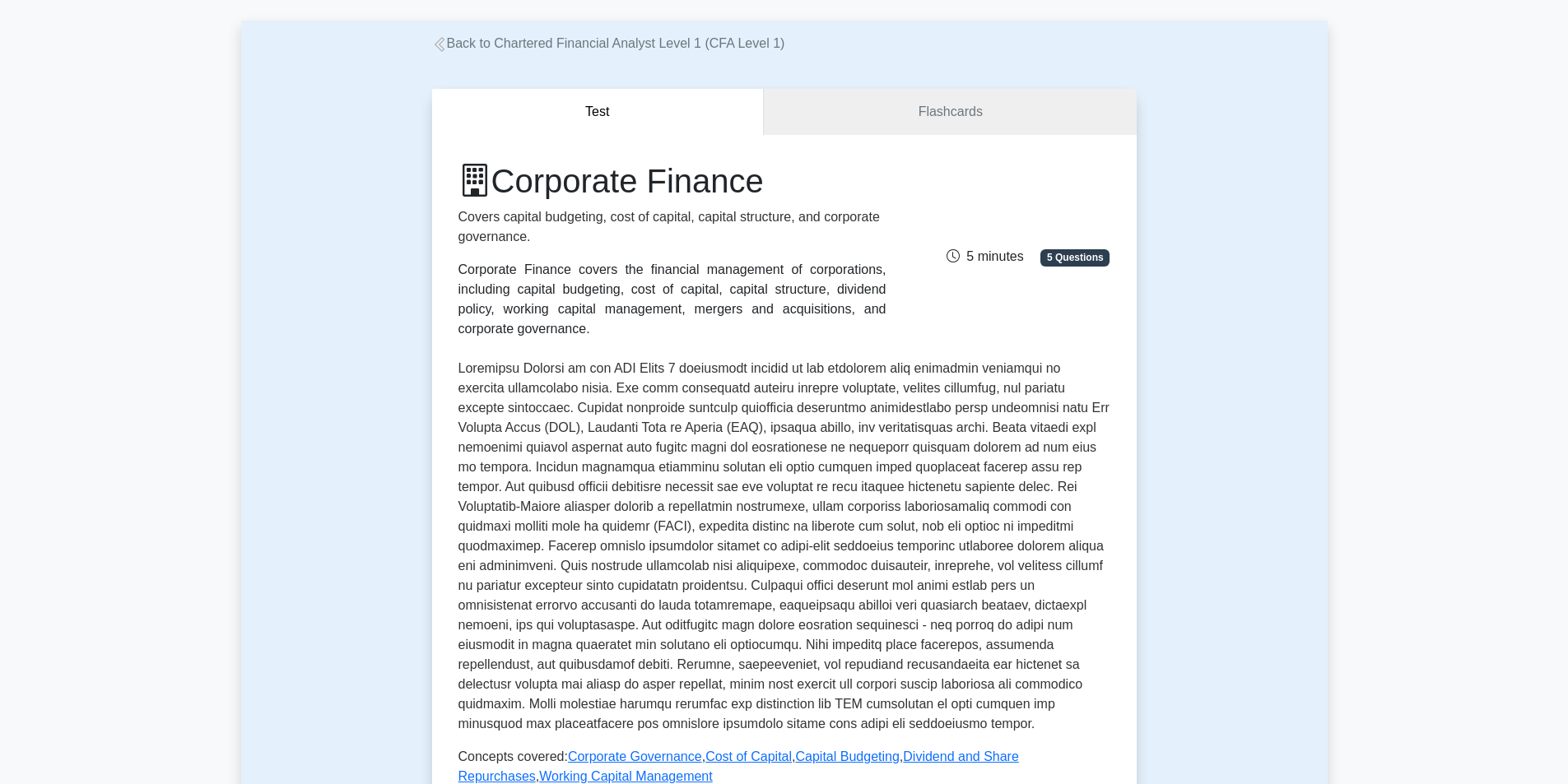
scroll to position [0, 0]
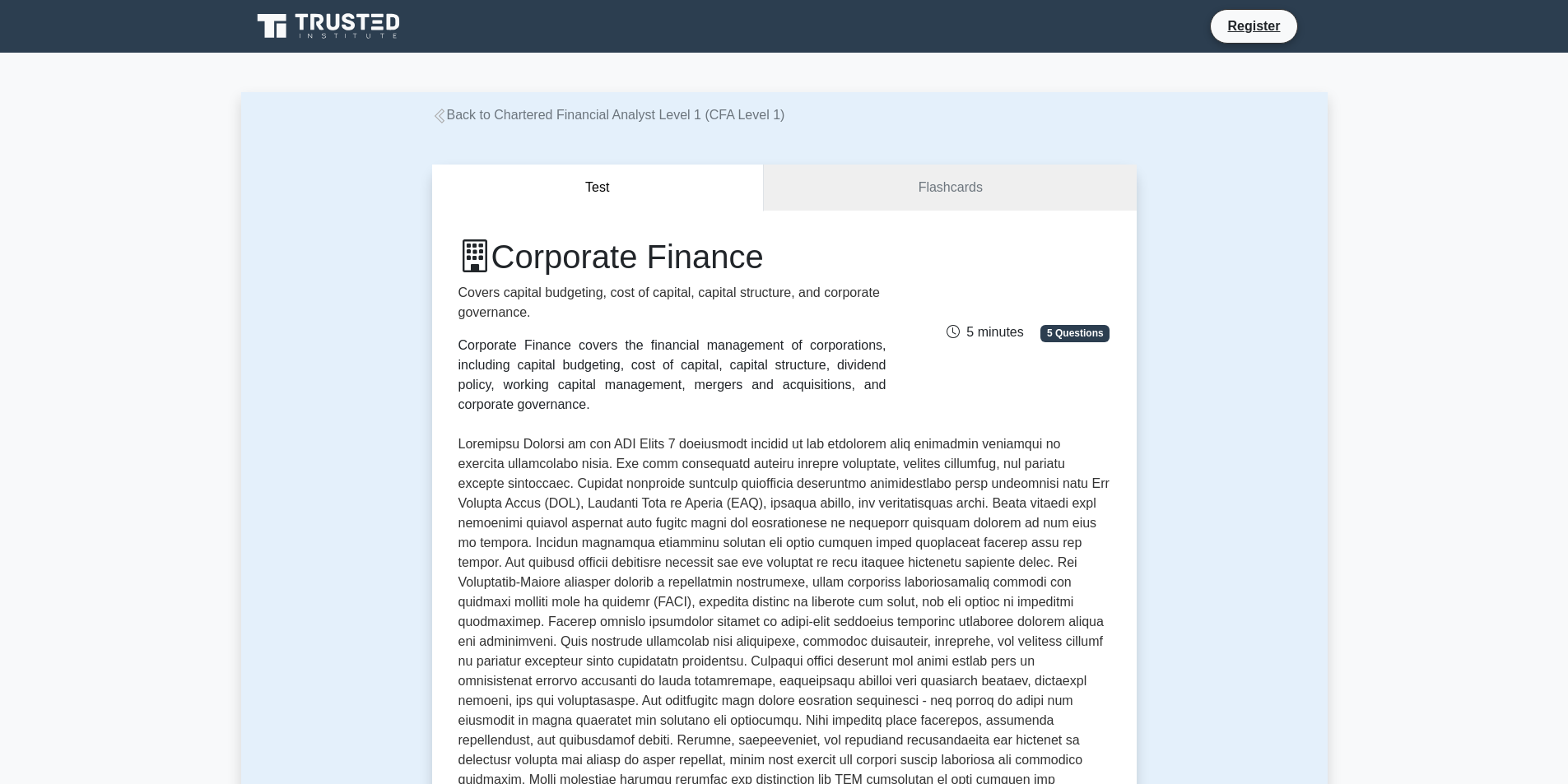
click at [436, 120] on icon at bounding box center [438, 116] width 15 height 15
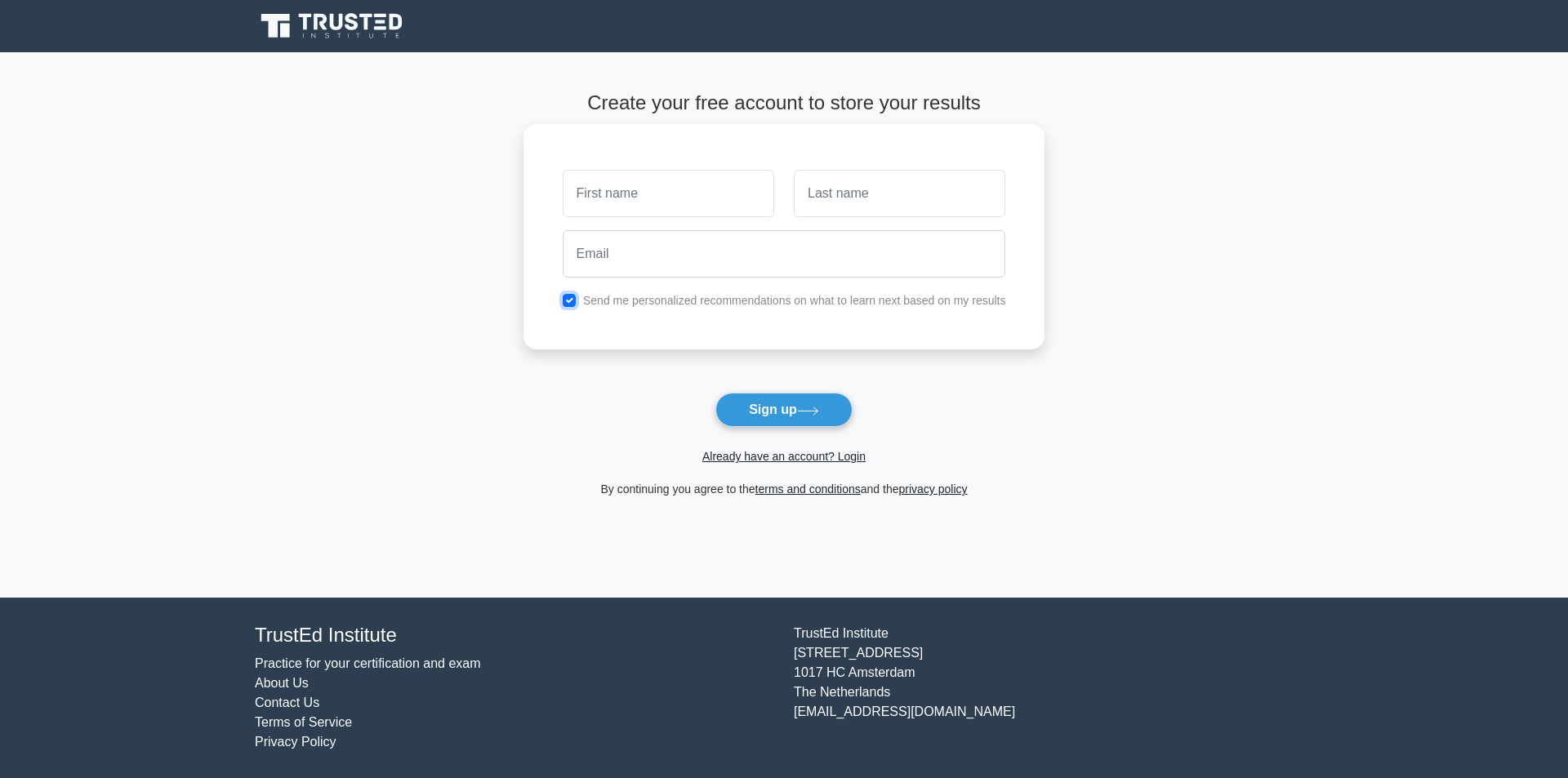
click at [570, 297] on input "checkbox" at bounding box center [569, 301] width 14 height 13
checkbox input "false"
click at [693, 177] on input "text" at bounding box center [667, 193] width 211 height 47
click at [785, 456] on link "Already have an account? Login" at bounding box center [783, 457] width 163 height 13
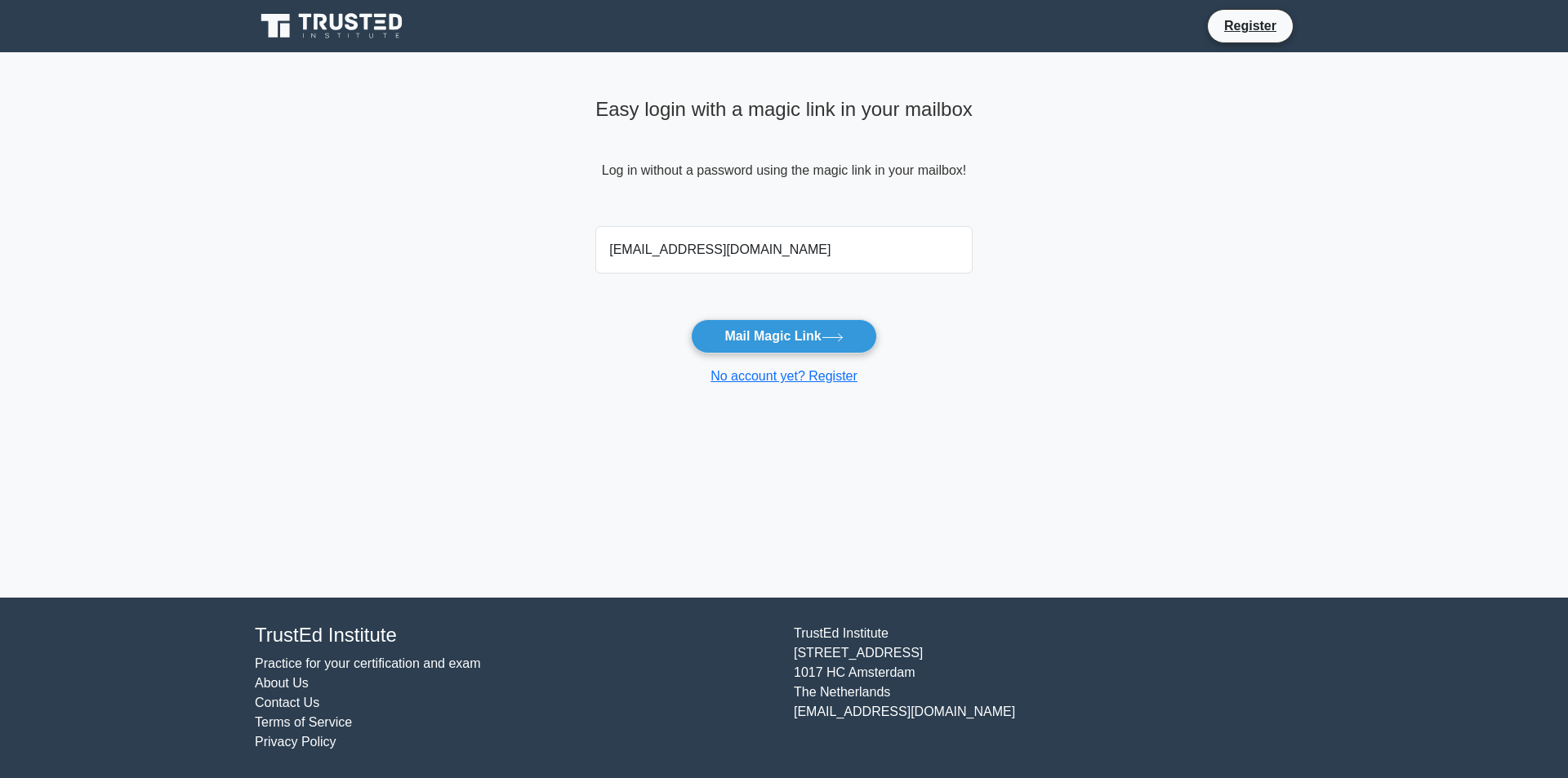
type input "[EMAIL_ADDRESS][DOMAIN_NAME]"
click at [690, 319] on button "Mail Magic Link" at bounding box center [783, 336] width 185 height 35
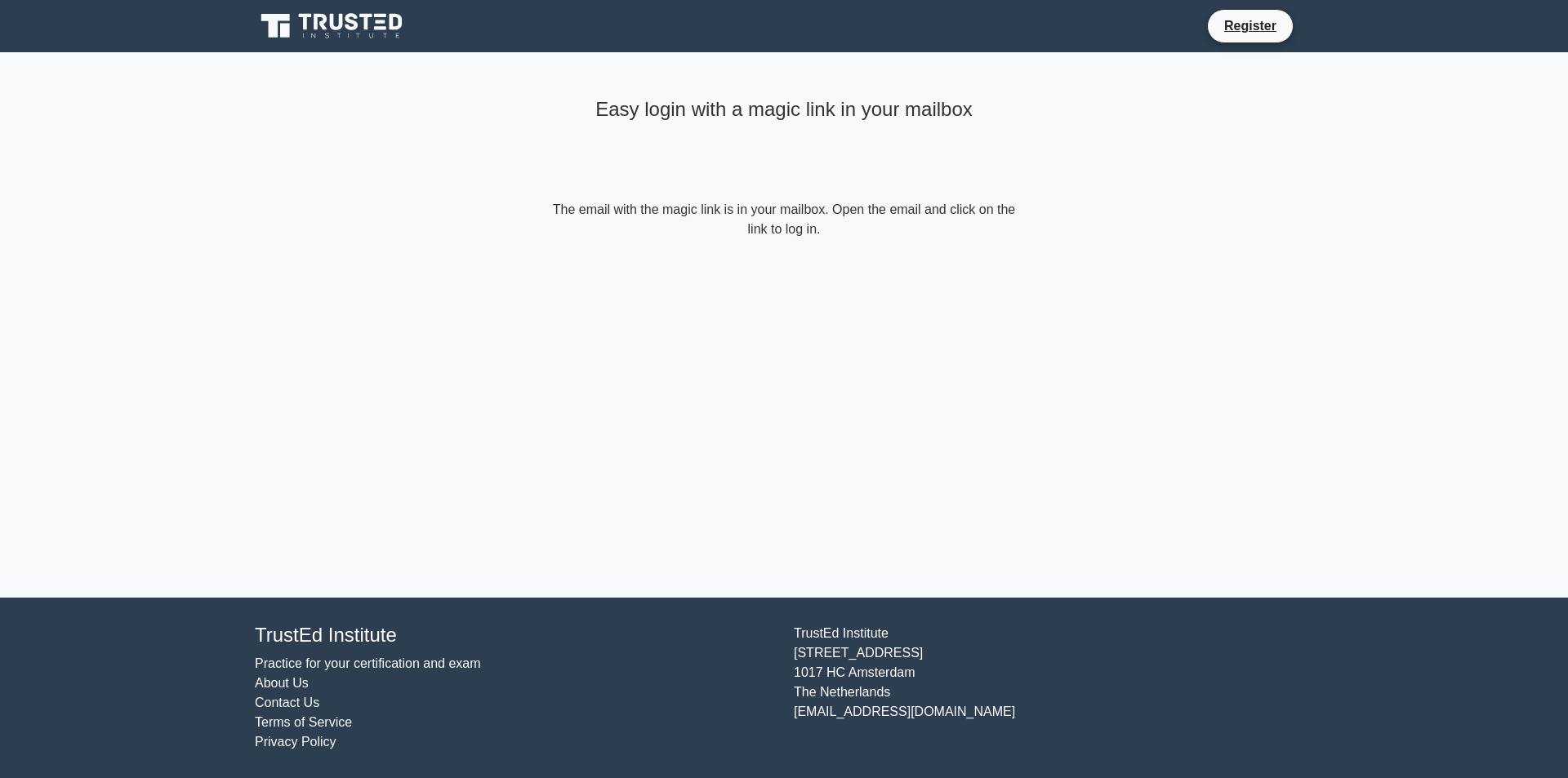
click at [562, 456] on div "Easy login with a magic link in your mailbox The email with the magic link is i…" at bounding box center [784, 325] width 490 height 546
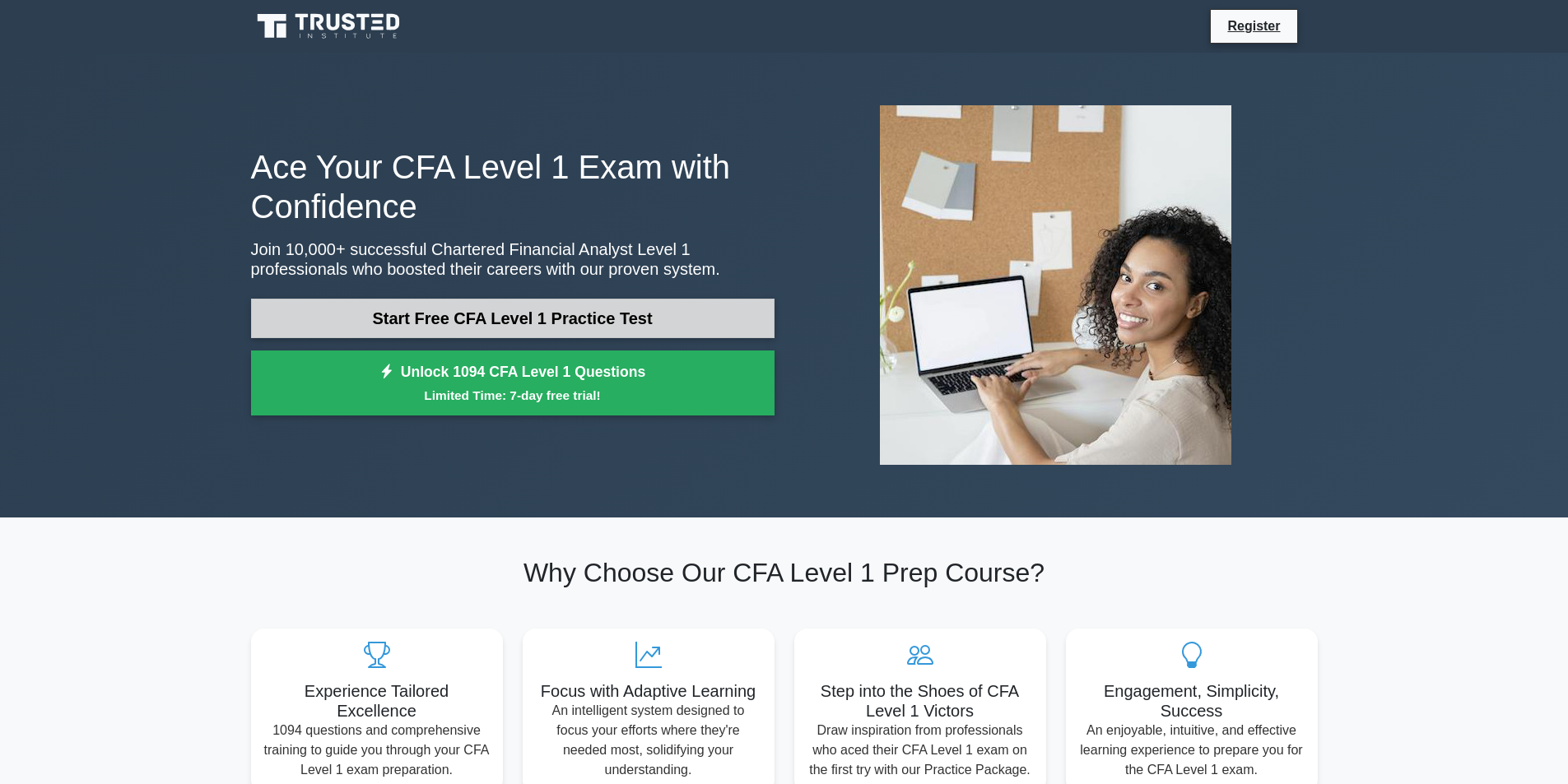
click at [575, 320] on link "Start Free CFA Level 1 Practice Test" at bounding box center [512, 318] width 523 height 40
